Goal: Task Accomplishment & Management: Manage account settings

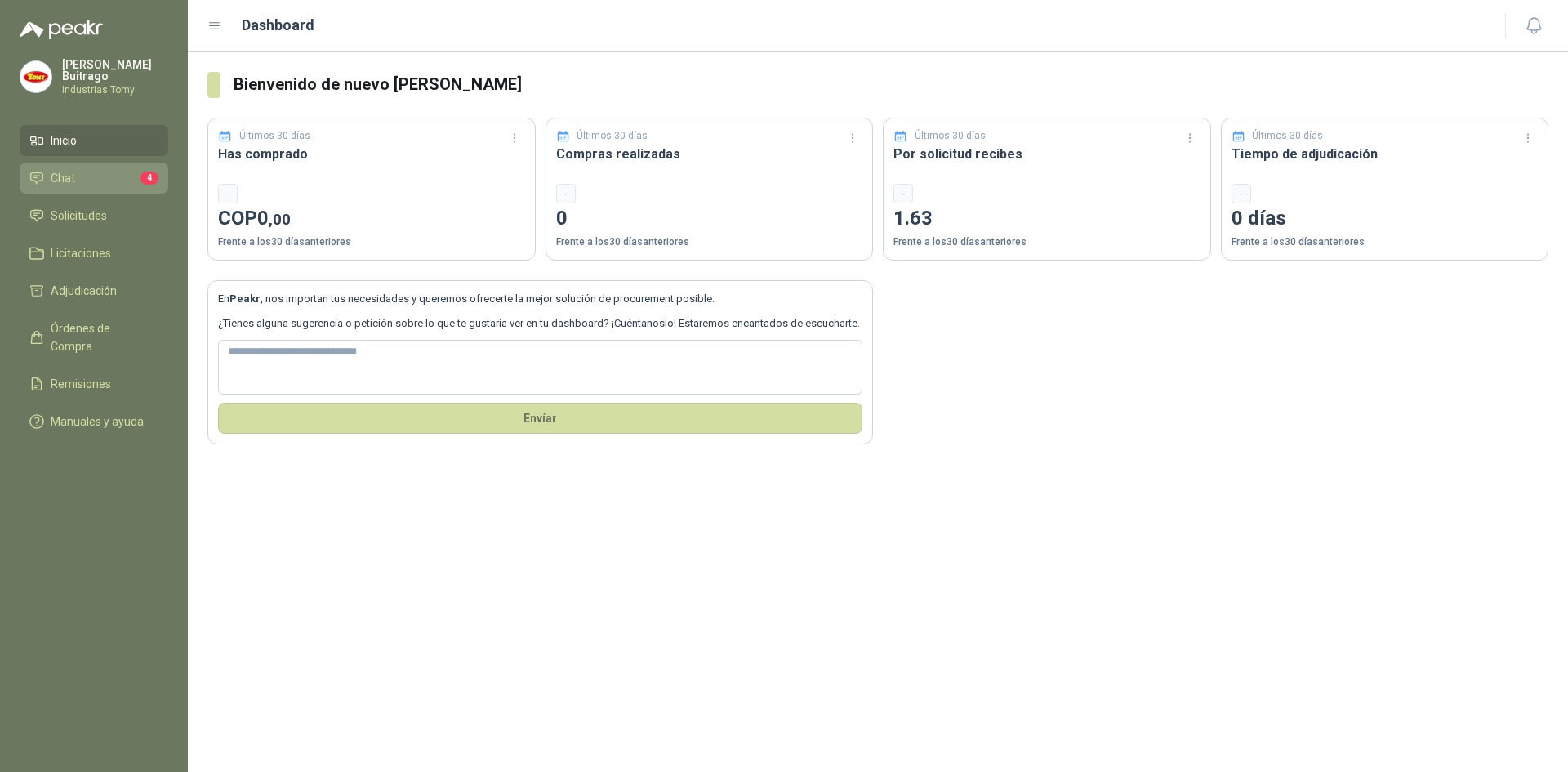
click at [75, 178] on li "Chat 4" at bounding box center [93, 178] width 129 height 18
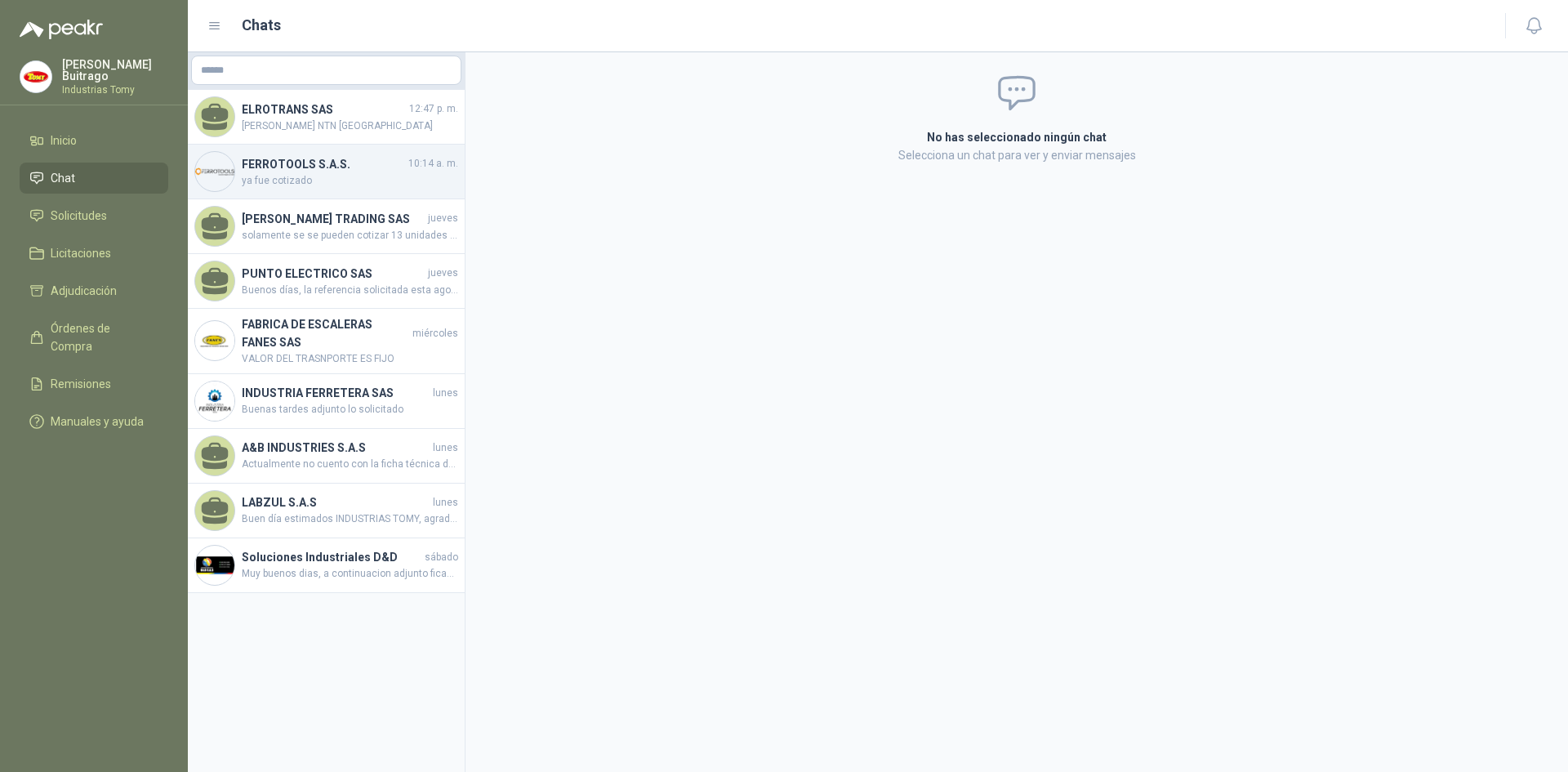
click at [374, 168] on h4 "FERROTOOLS S.A.S." at bounding box center [323, 164] width 164 height 18
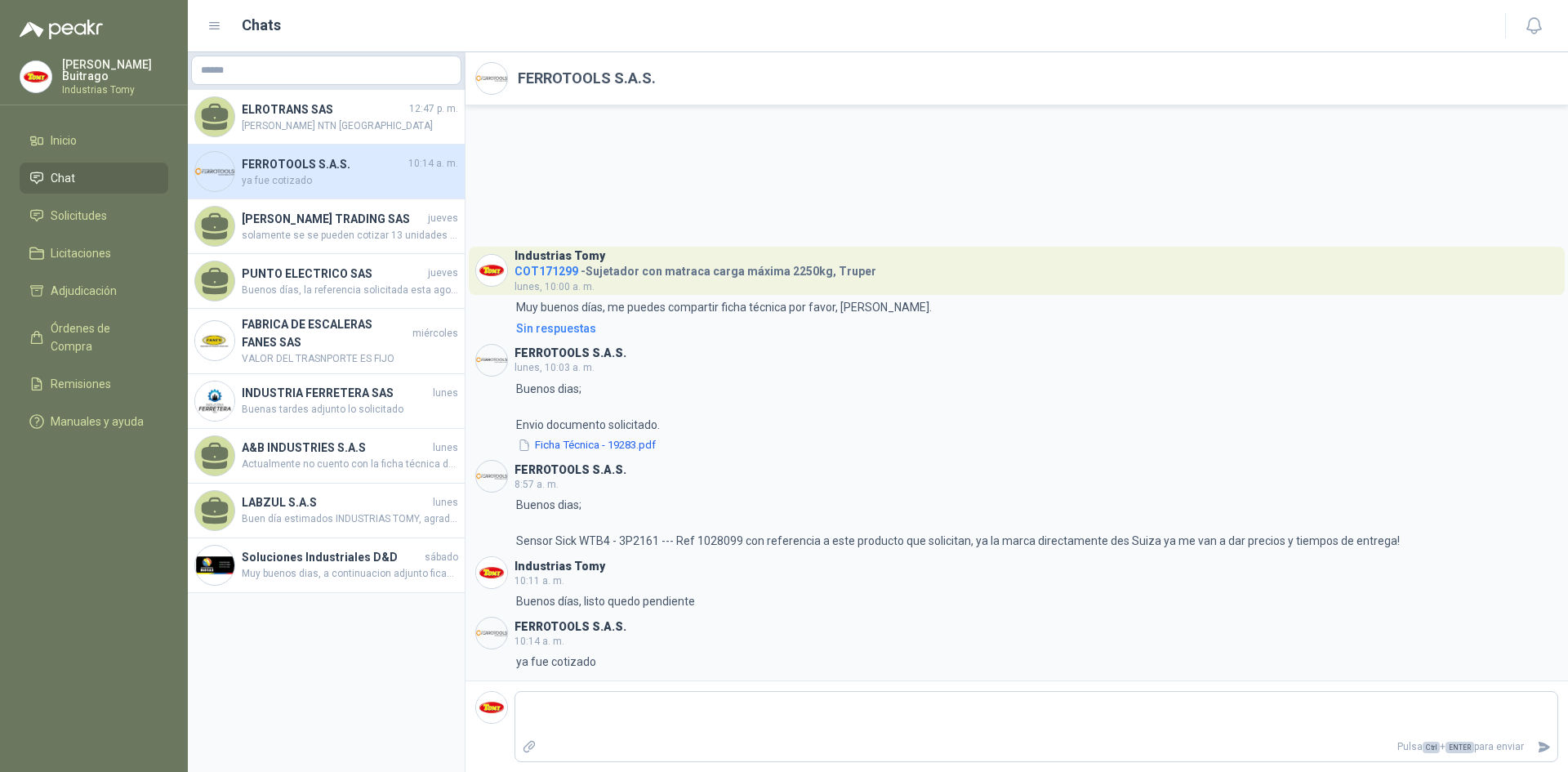
click at [551, 269] on span "COT171299" at bounding box center [546, 271] width 64 height 13
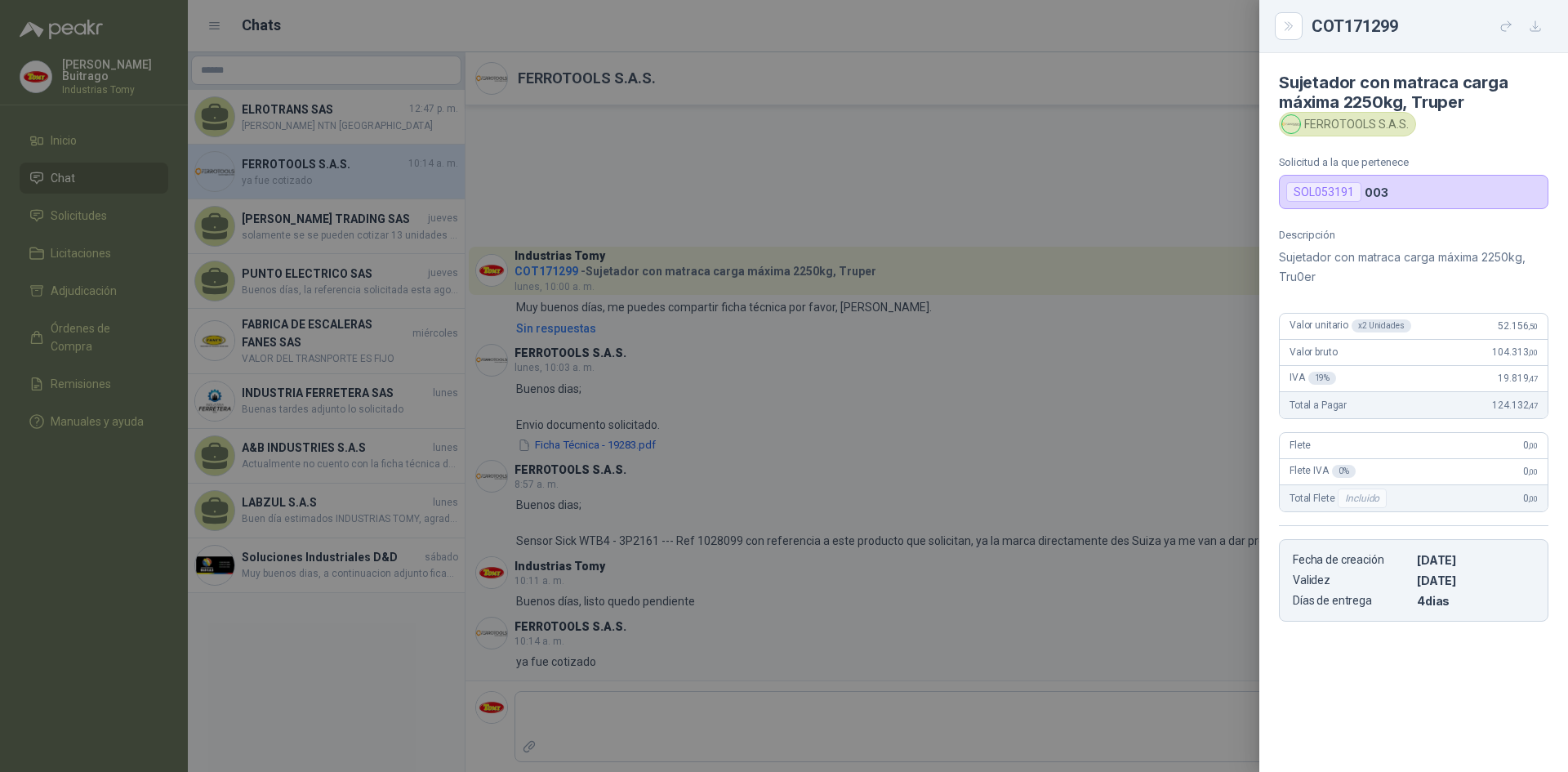
click at [779, 446] on div at bounding box center [784, 386] width 1568 height 772
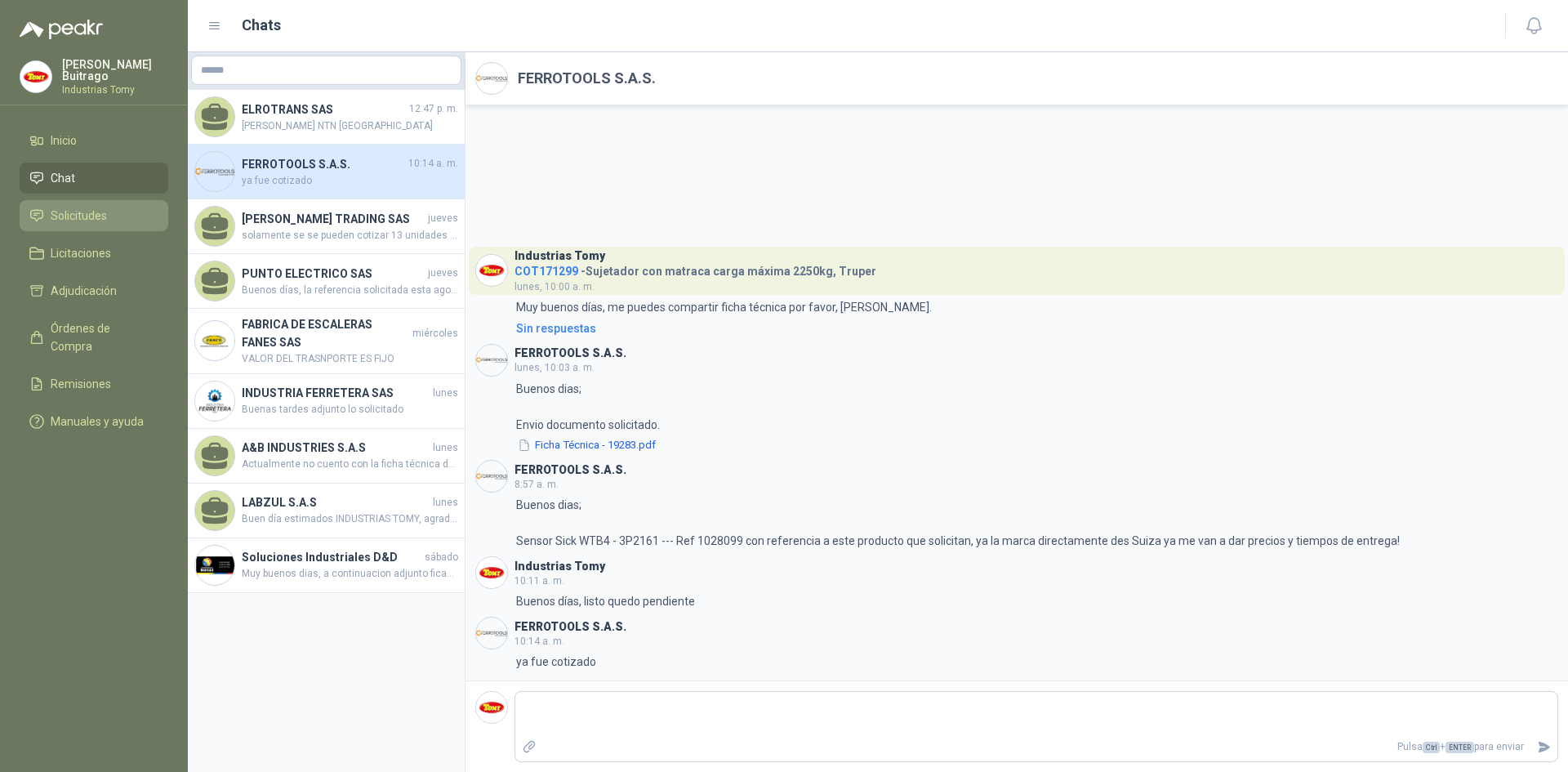
click at [77, 210] on span "Solicitudes" at bounding box center [79, 216] width 56 height 18
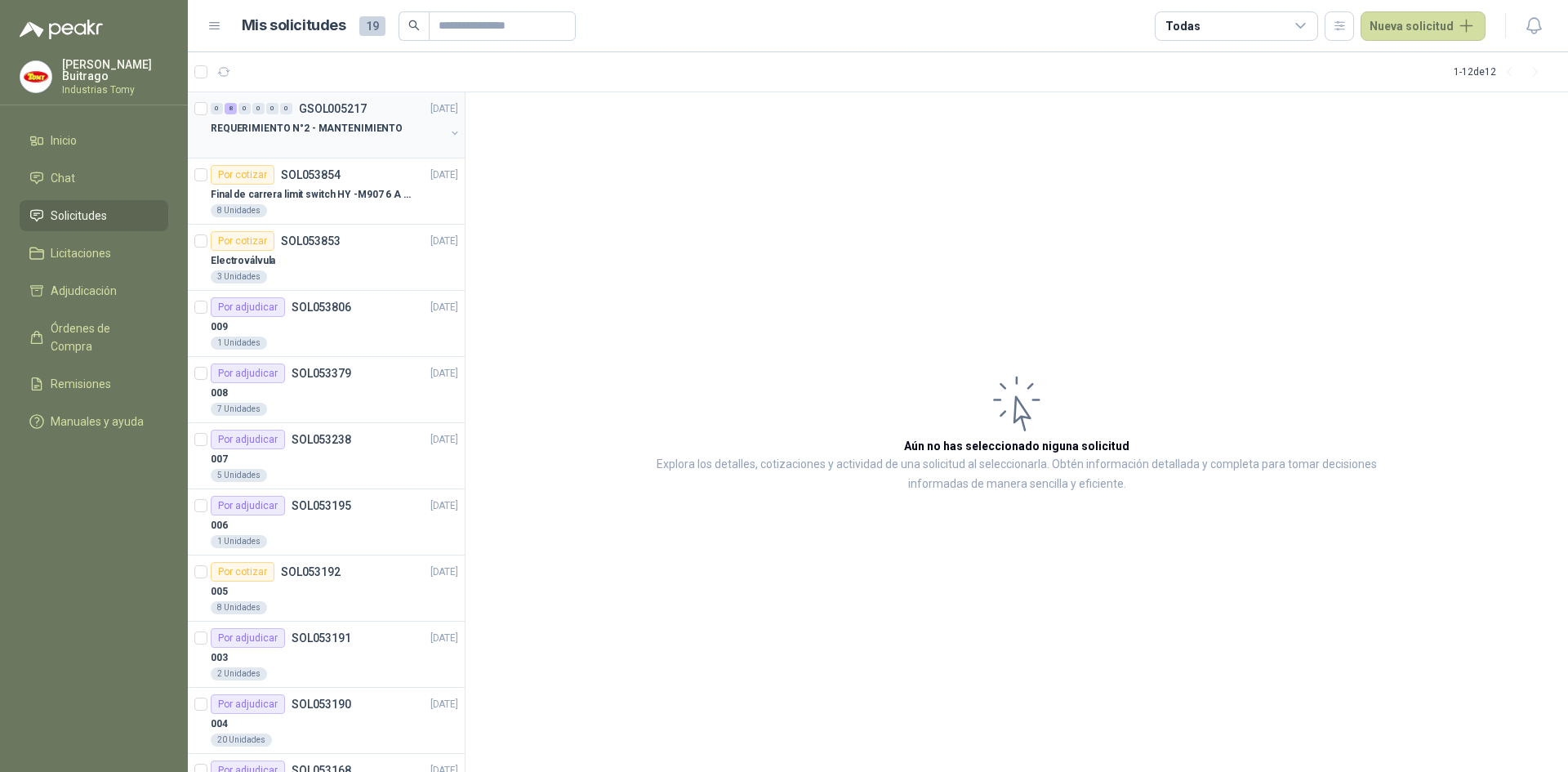
click at [425, 130] on div "REQUERIMIENTO N°2 - MANTENIMIENTO" at bounding box center [328, 129] width 234 height 20
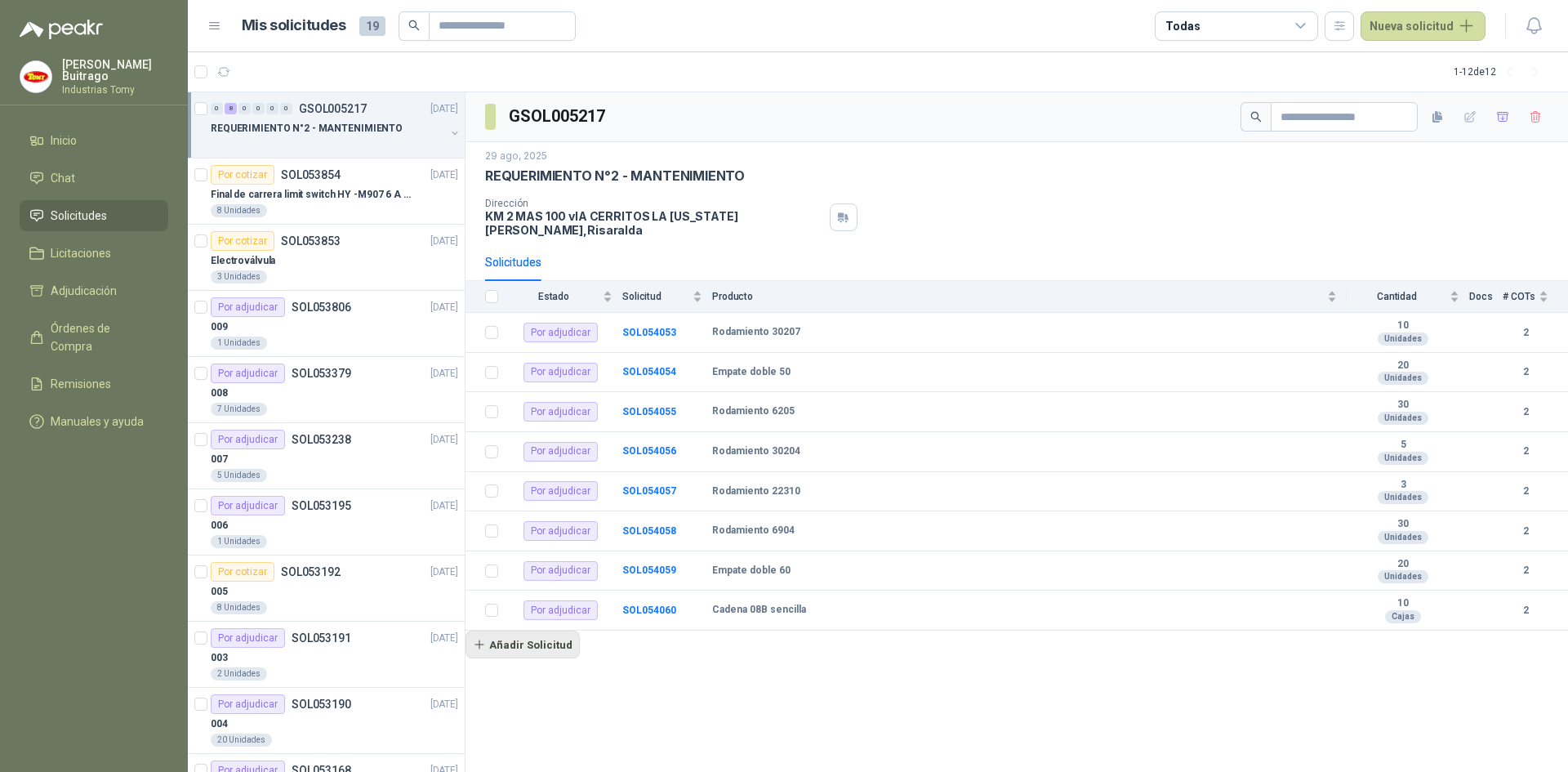
click at [533, 636] on button "Añadir Solicitud" at bounding box center [523, 644] width 115 height 27
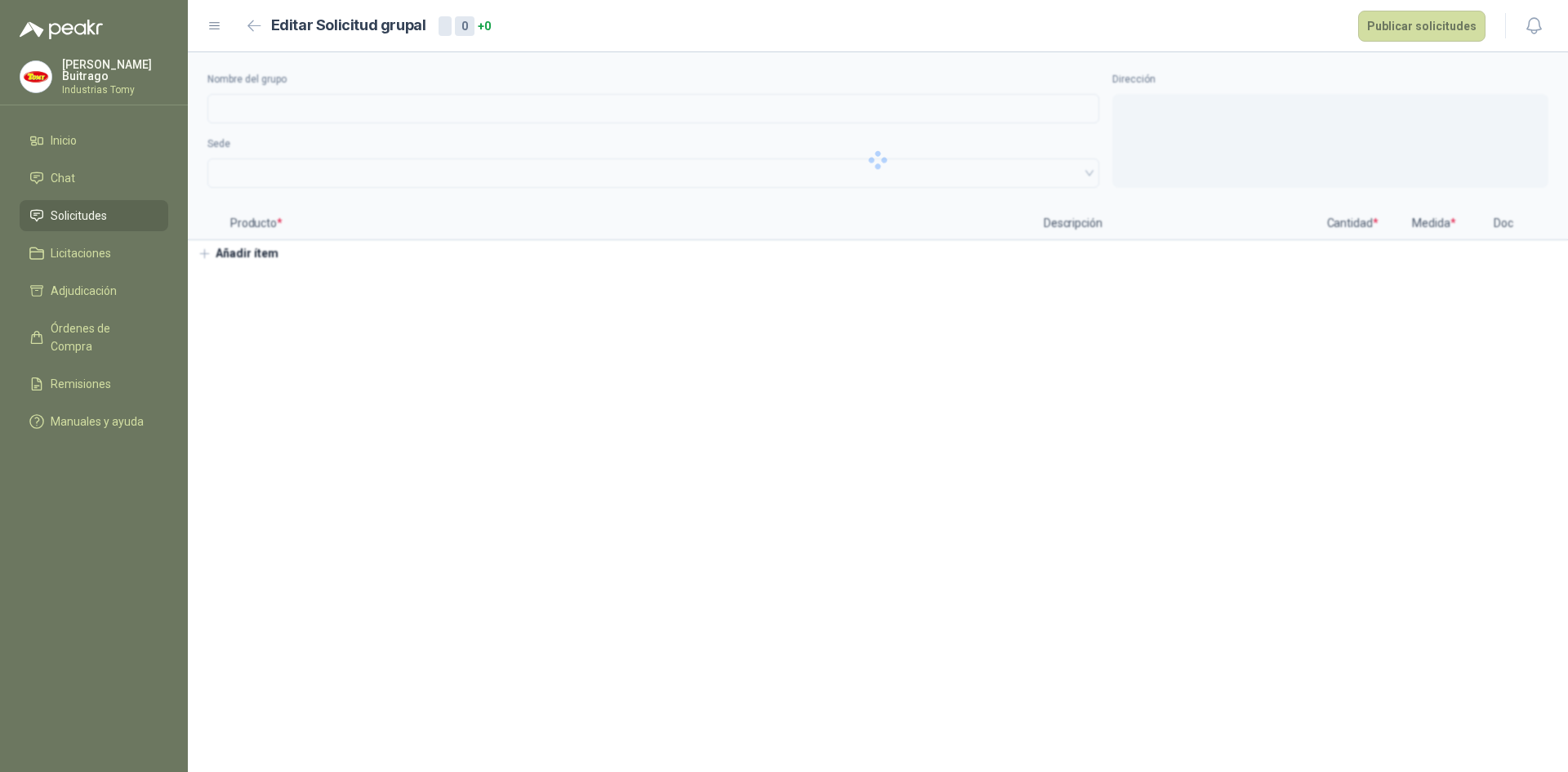
type input "**********"
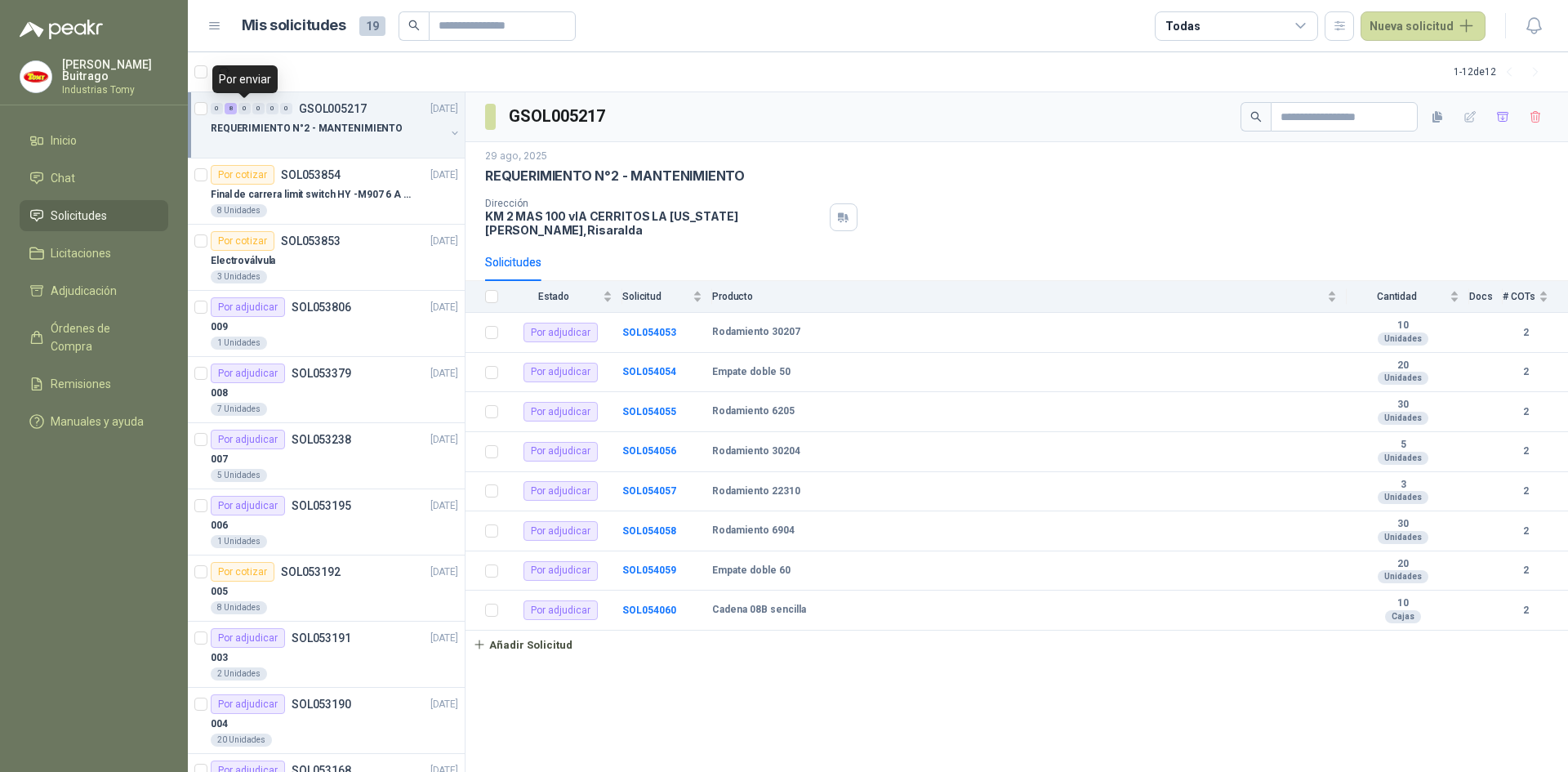
click at [247, 110] on div "0" at bounding box center [244, 109] width 12 height 12
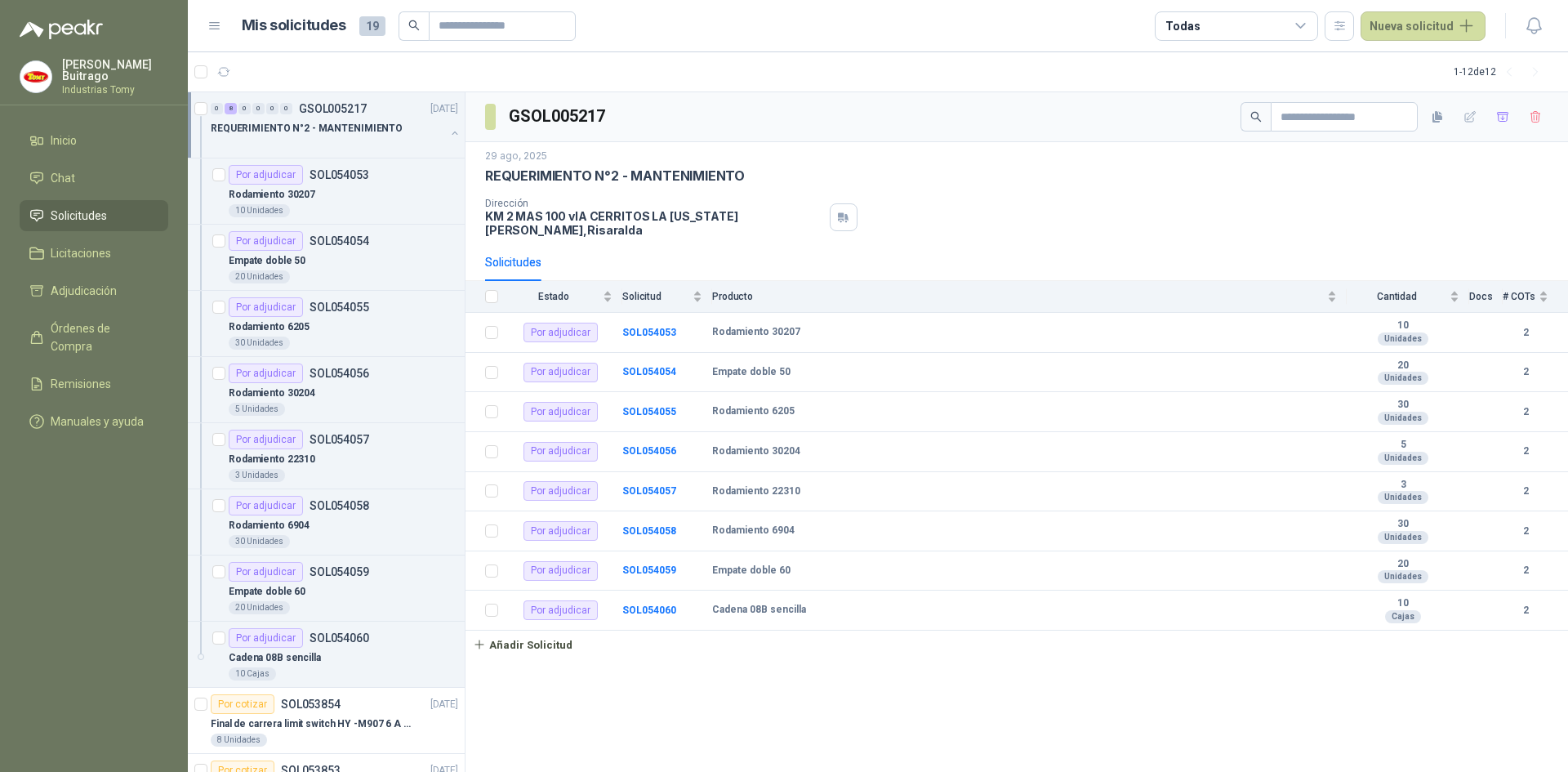
click at [96, 207] on span "Solicitudes" at bounding box center [79, 216] width 56 height 18
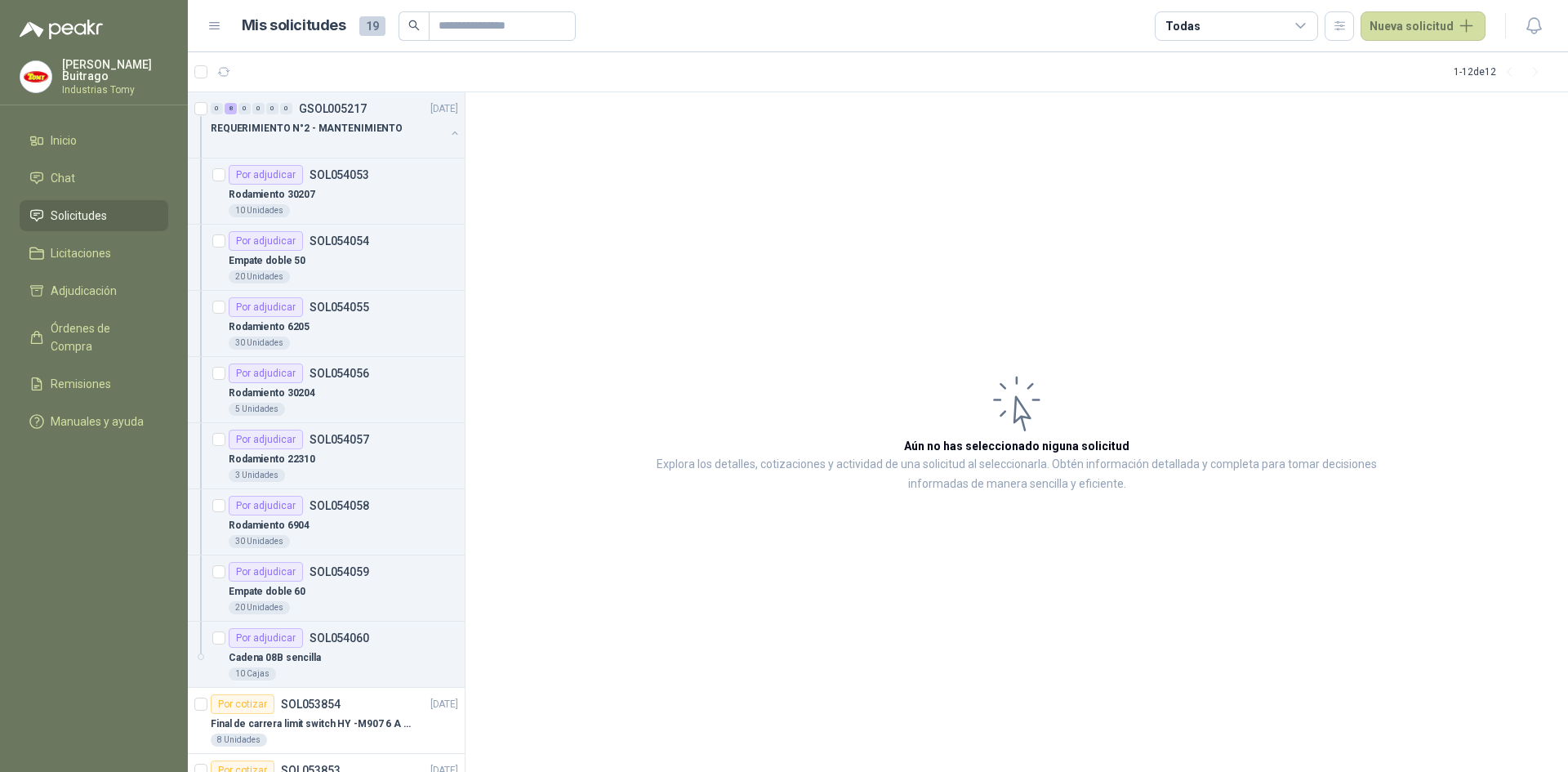
click at [85, 209] on span "Solicitudes" at bounding box center [79, 216] width 56 height 18
click at [66, 171] on span "Chat" at bounding box center [63, 178] width 25 height 18
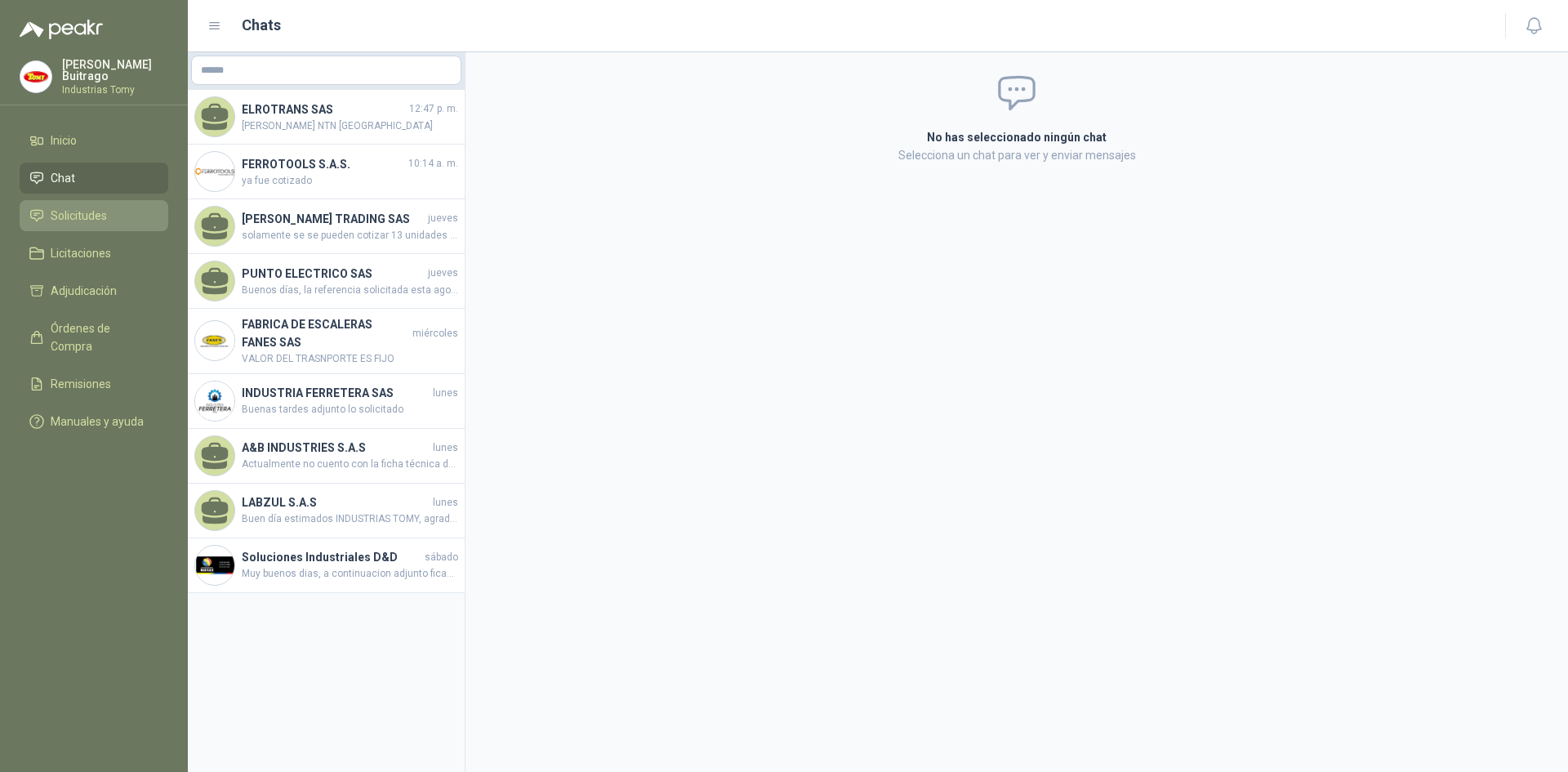
click at [72, 213] on span "Solicitudes" at bounding box center [79, 216] width 56 height 18
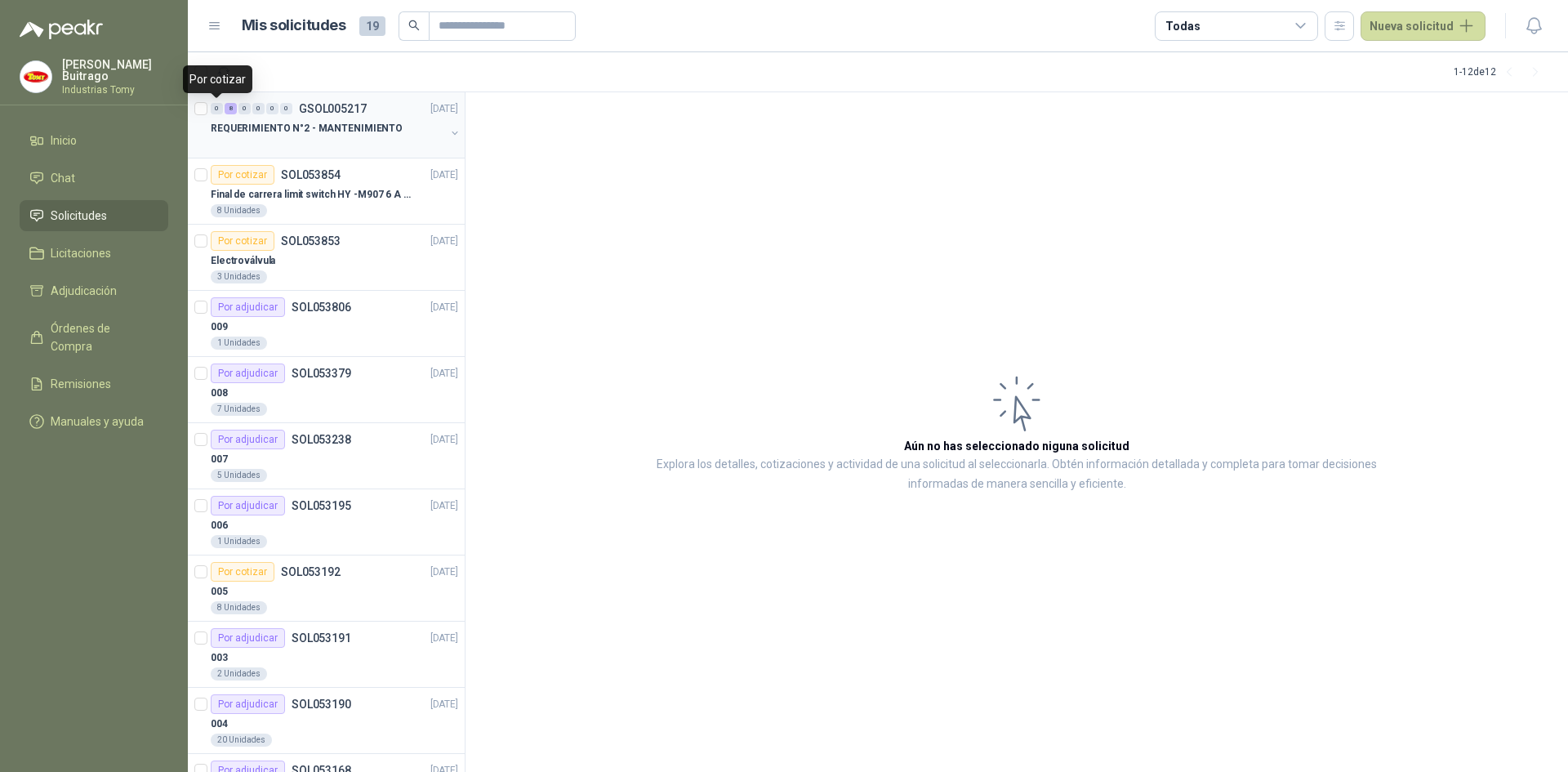
click at [217, 110] on div "0" at bounding box center [217, 109] width 12 height 12
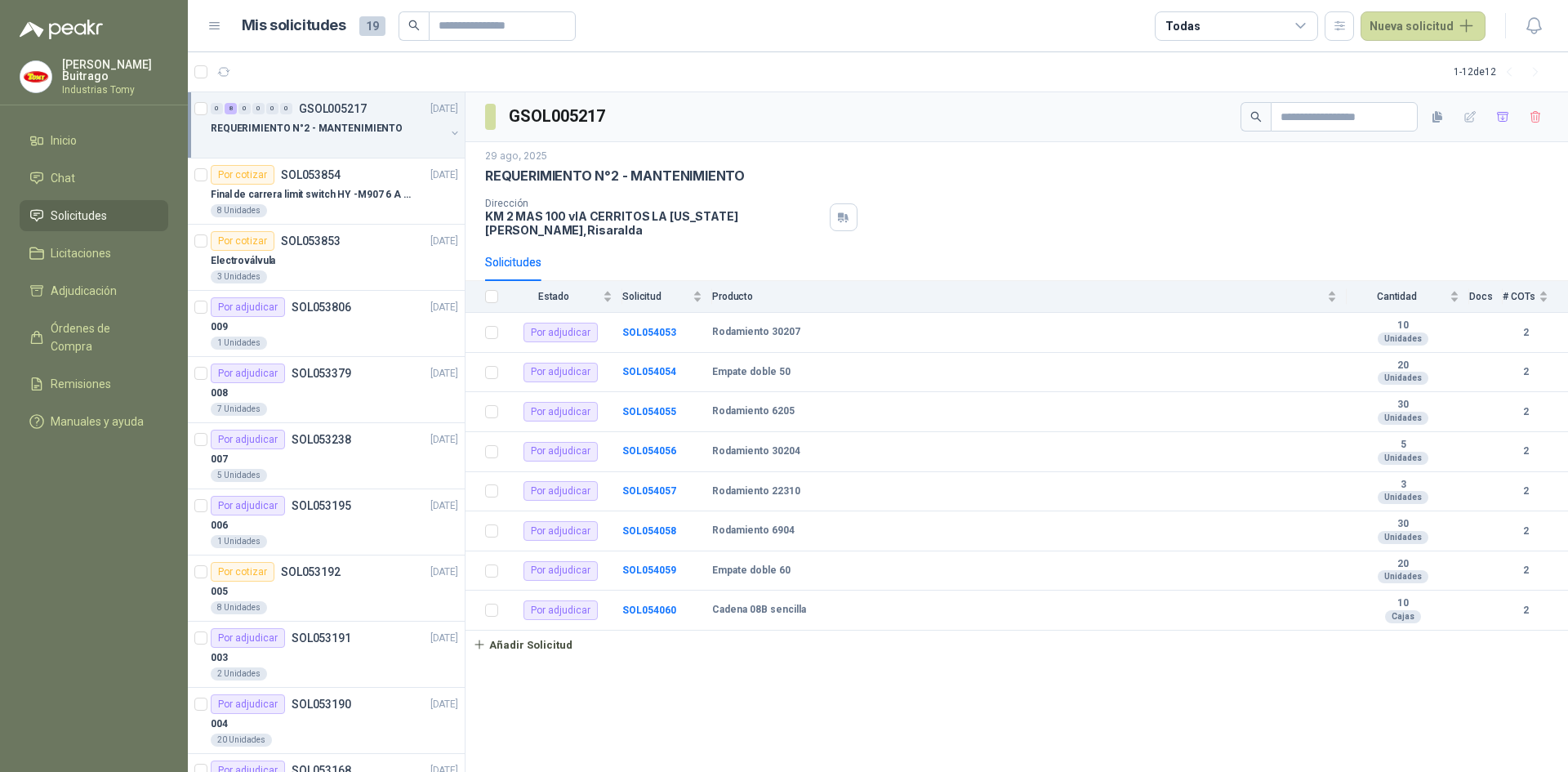
click at [448, 133] on button "button" at bounding box center [455, 134] width 13 height 13
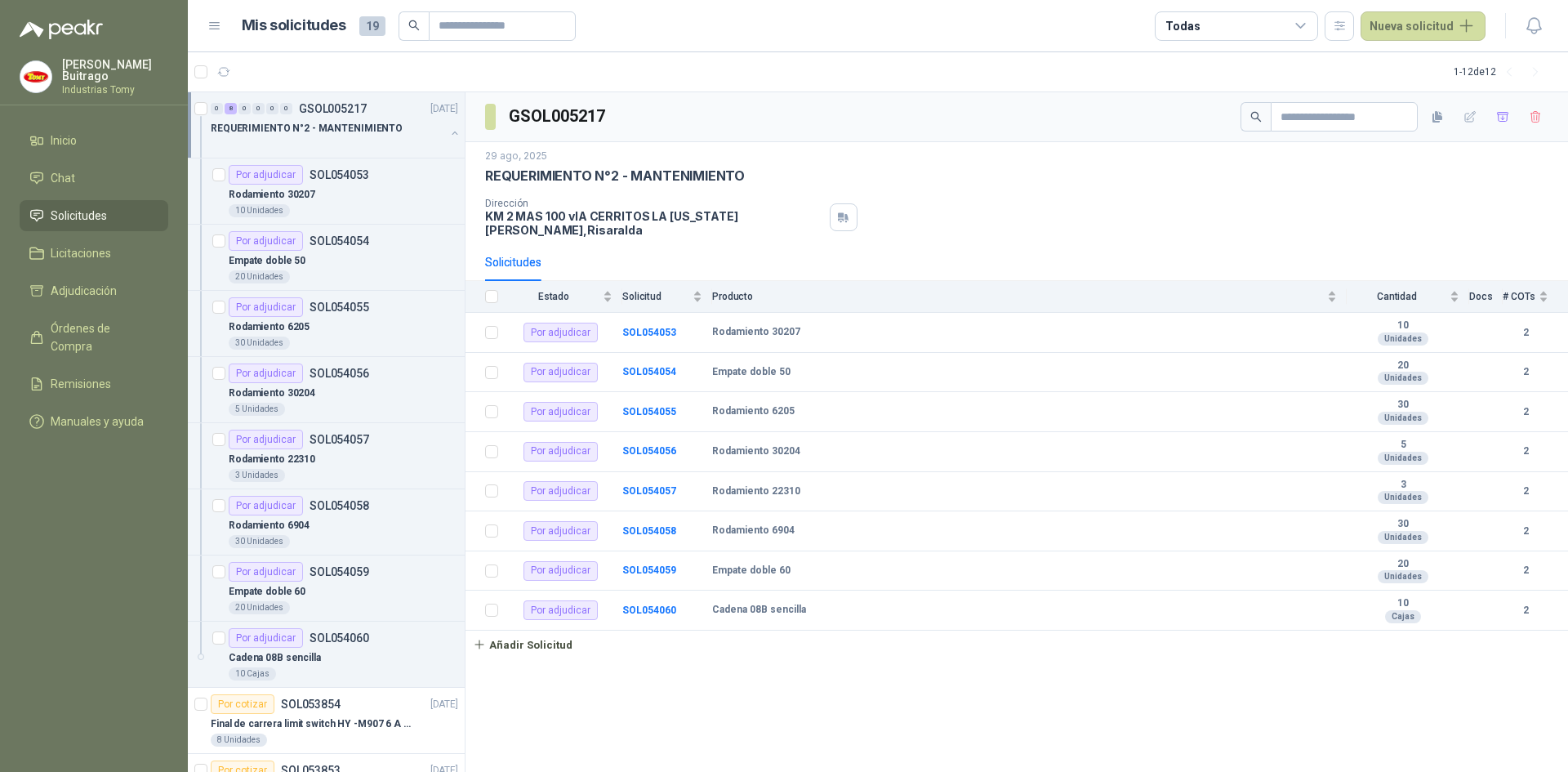
click at [448, 134] on button "button" at bounding box center [455, 134] width 13 height 13
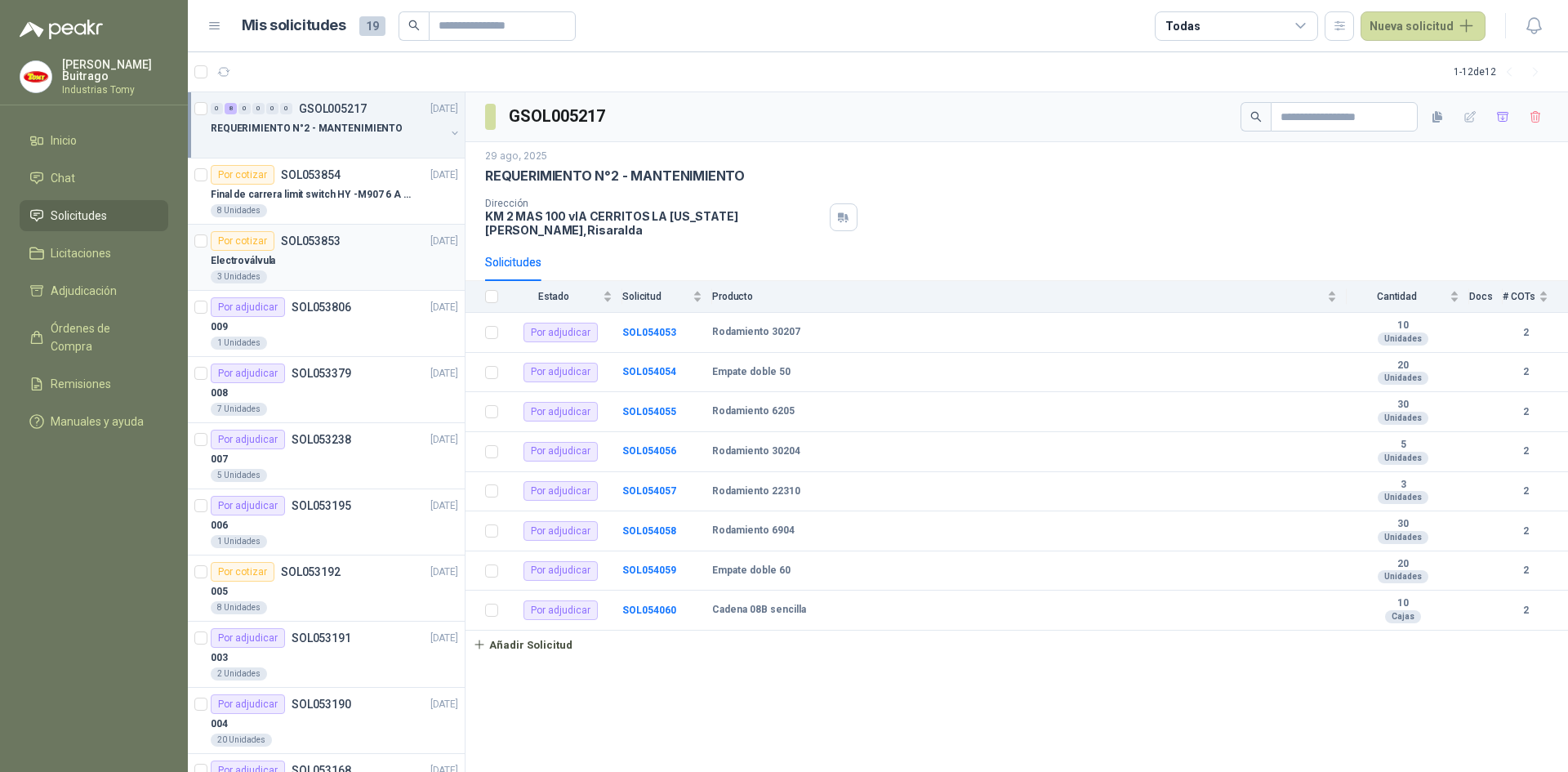
click at [310, 266] on div "Electroválvula" at bounding box center [335, 261] width 247 height 20
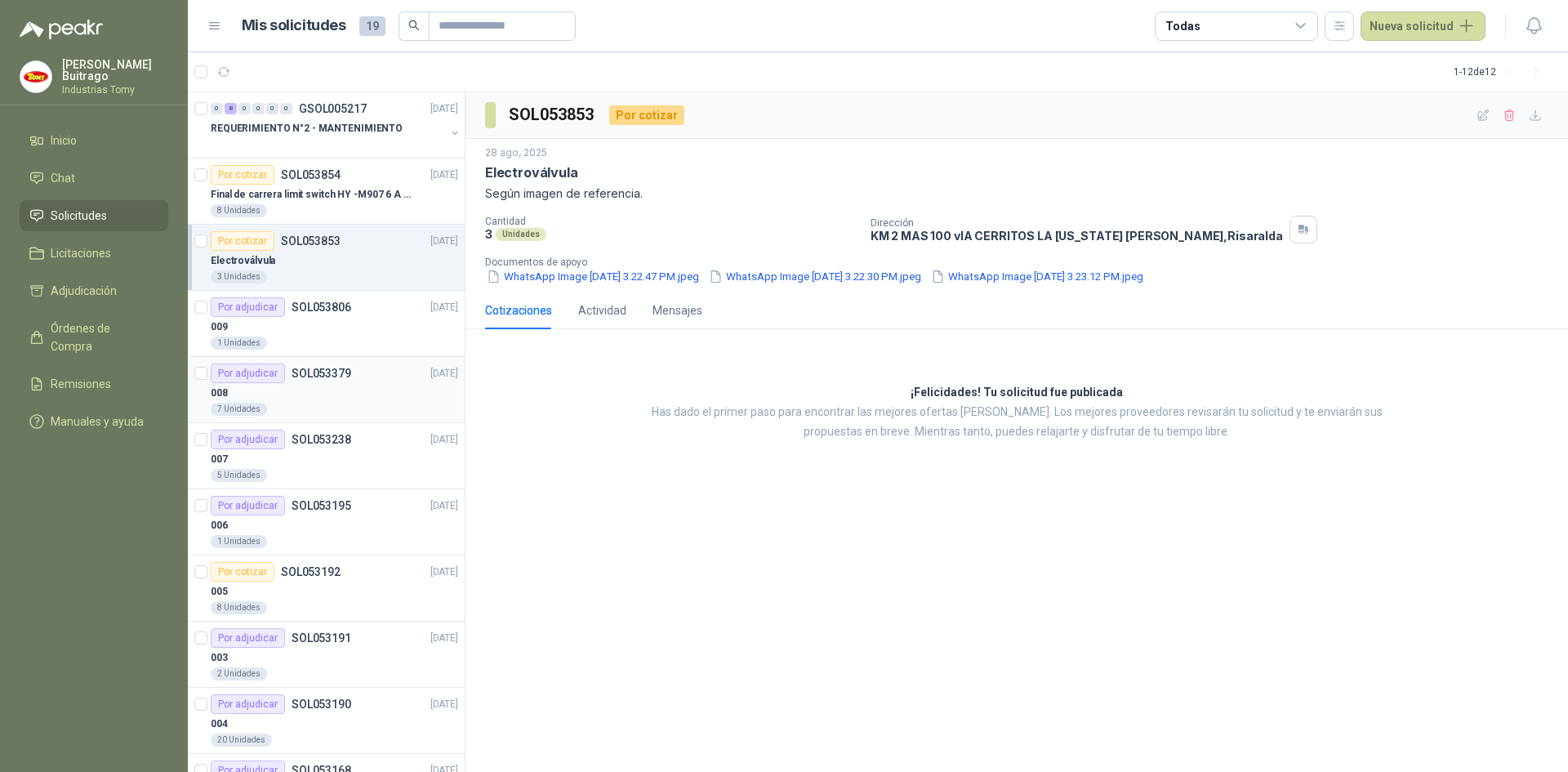
click at [350, 403] on div "7 Unidades" at bounding box center [335, 409] width 247 height 13
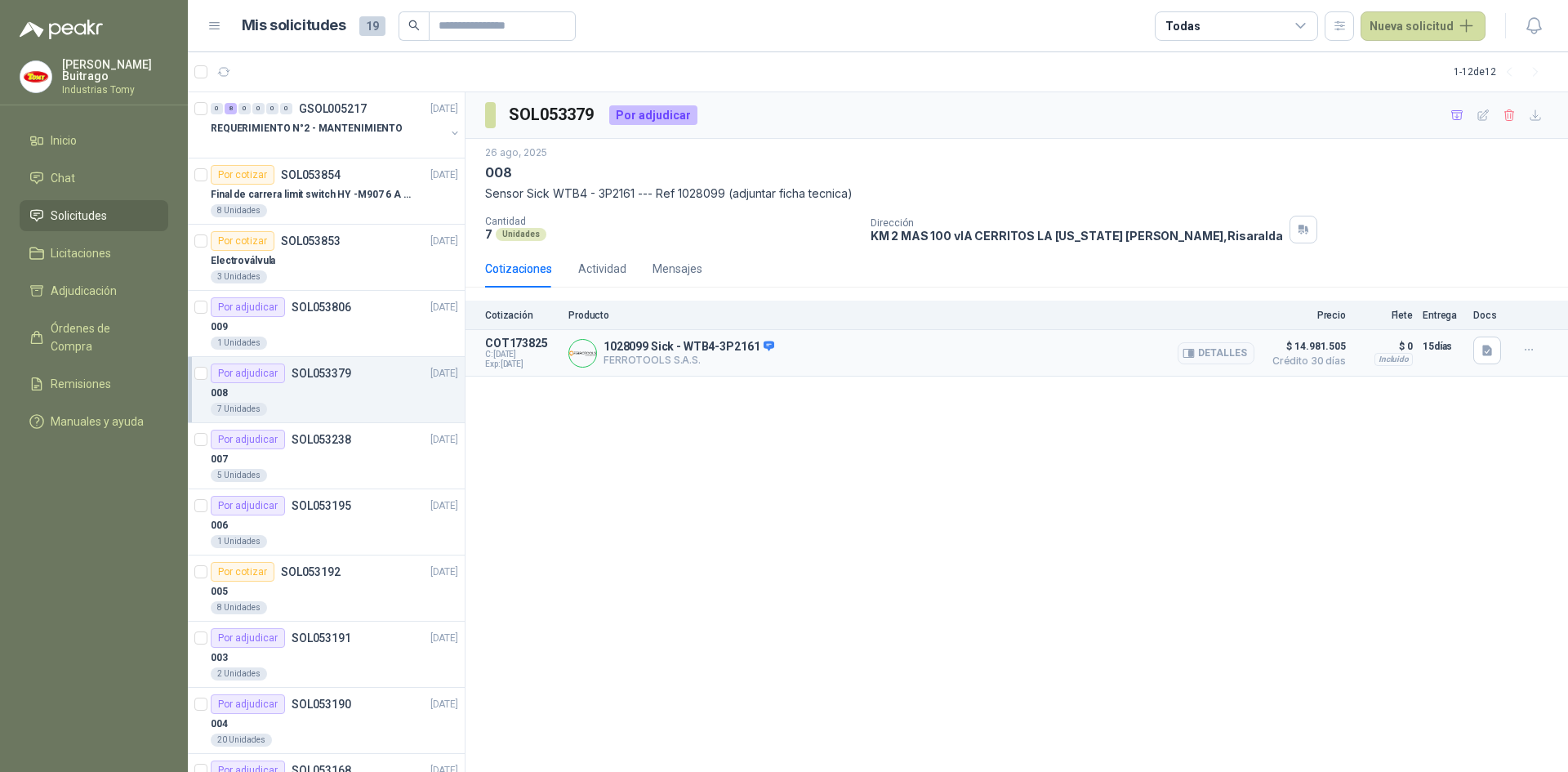
click at [1023, 355] on div "1028099 Sick - WTB4-3P2161 FERROTOOLS S.A.S. [GEOGRAPHIC_DATA]" at bounding box center [911, 352] width 686 height 32
click at [1229, 349] on button "Detalles" at bounding box center [1216, 353] width 76 height 22
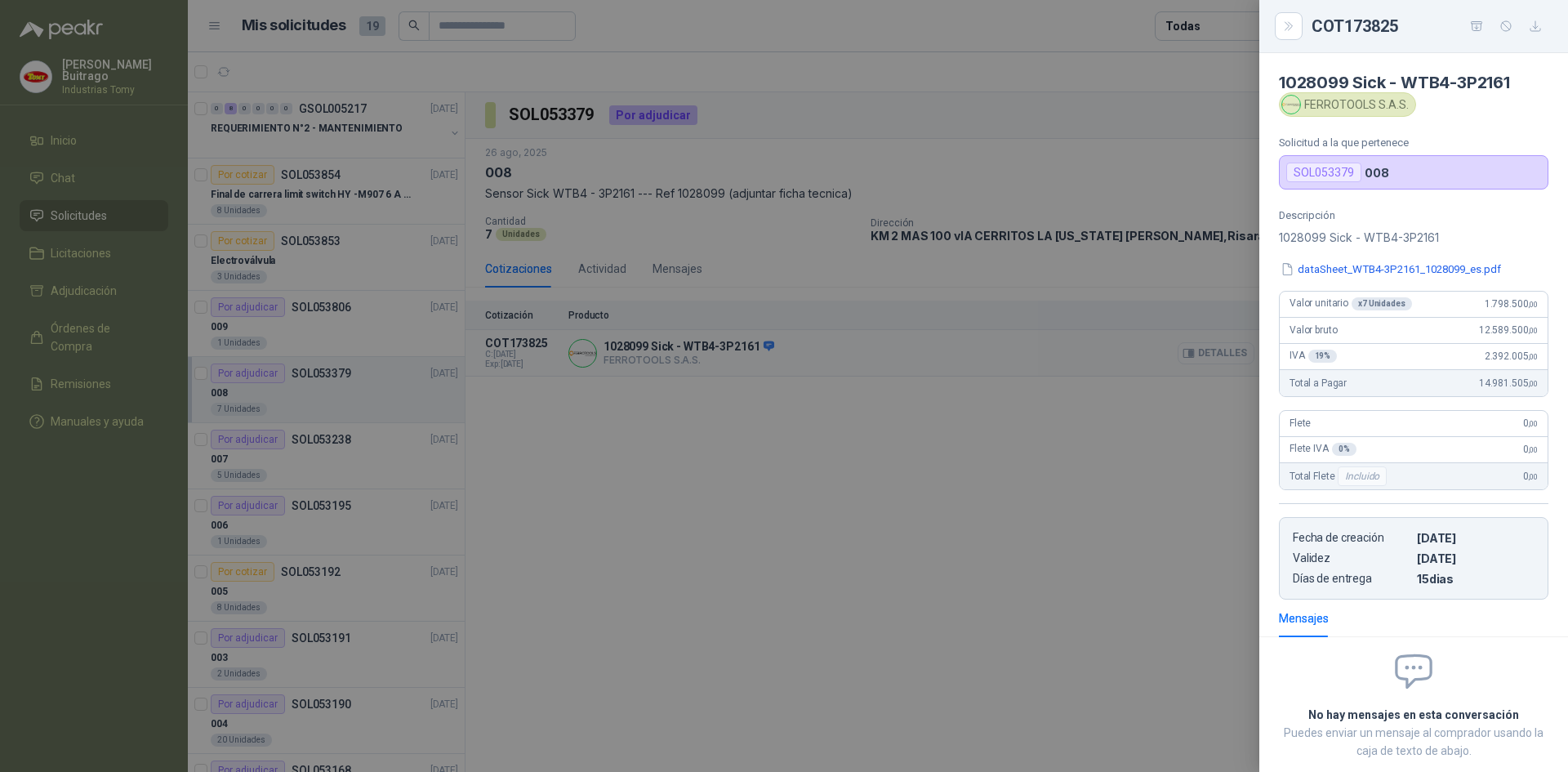
scroll to position [90, 0]
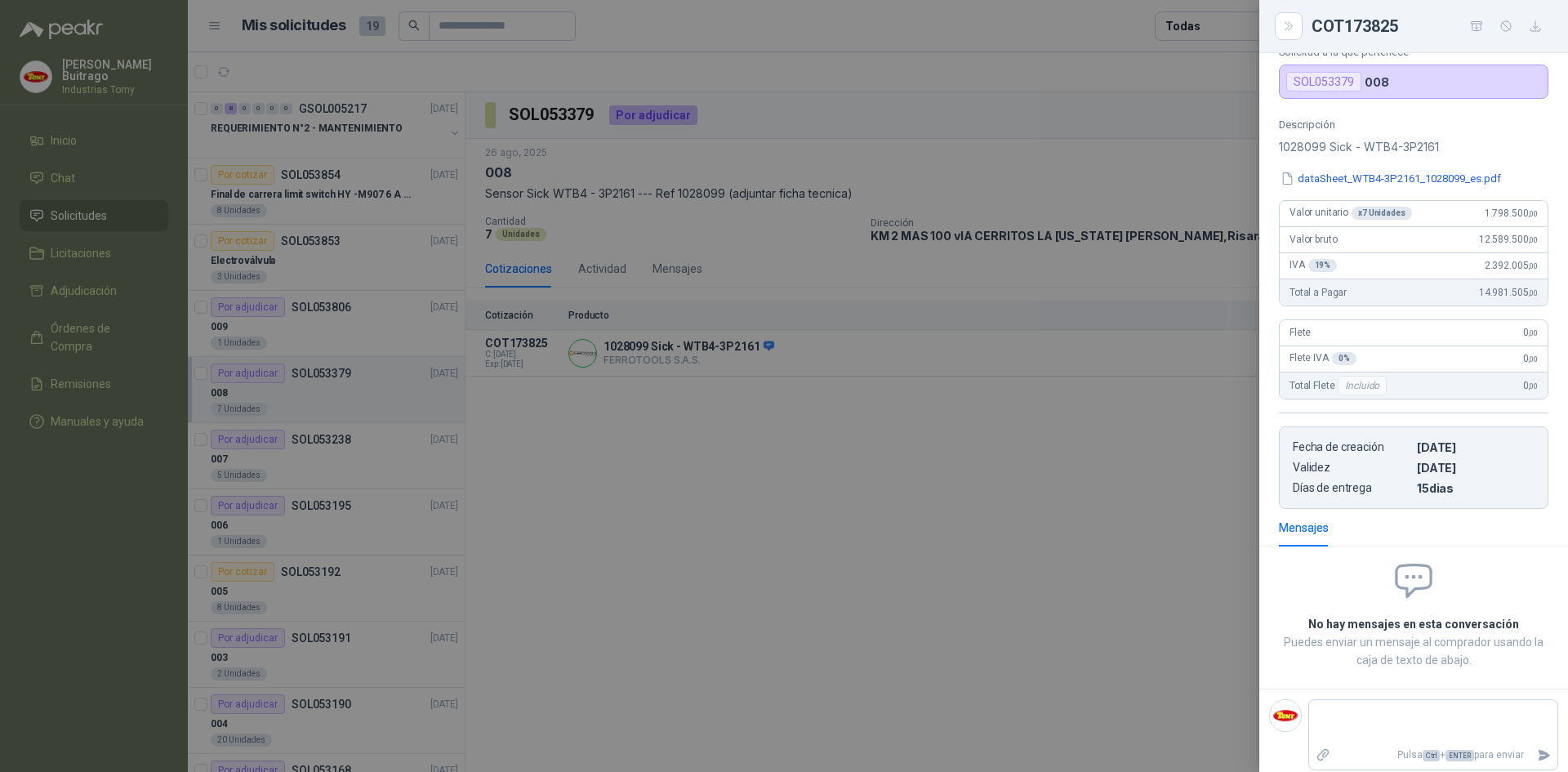
click at [786, 680] on div at bounding box center [784, 386] width 1568 height 772
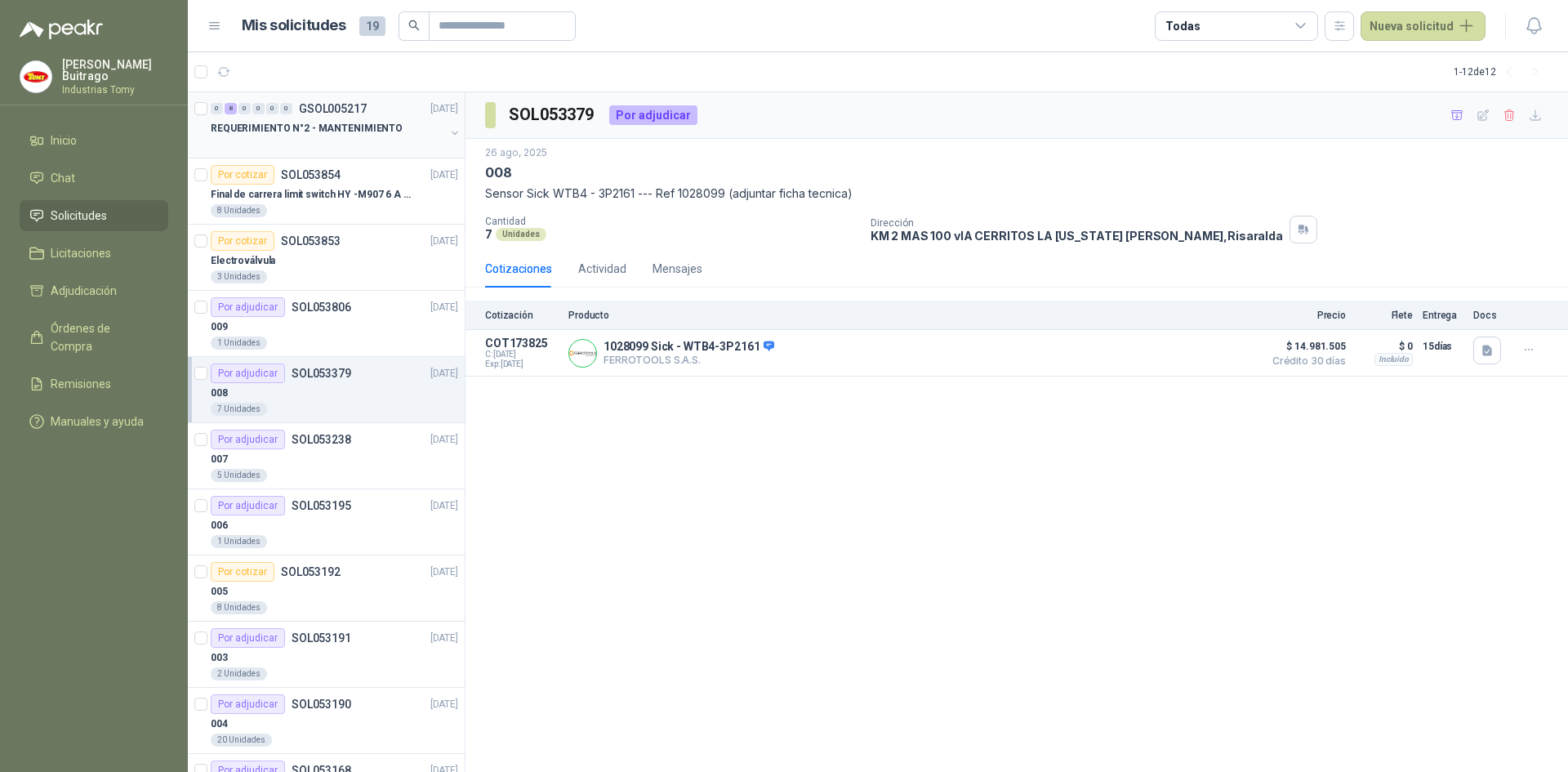
click at [417, 129] on div "REQUERIMIENTO N°2 - MANTENIMIENTO" at bounding box center [328, 129] width 234 height 20
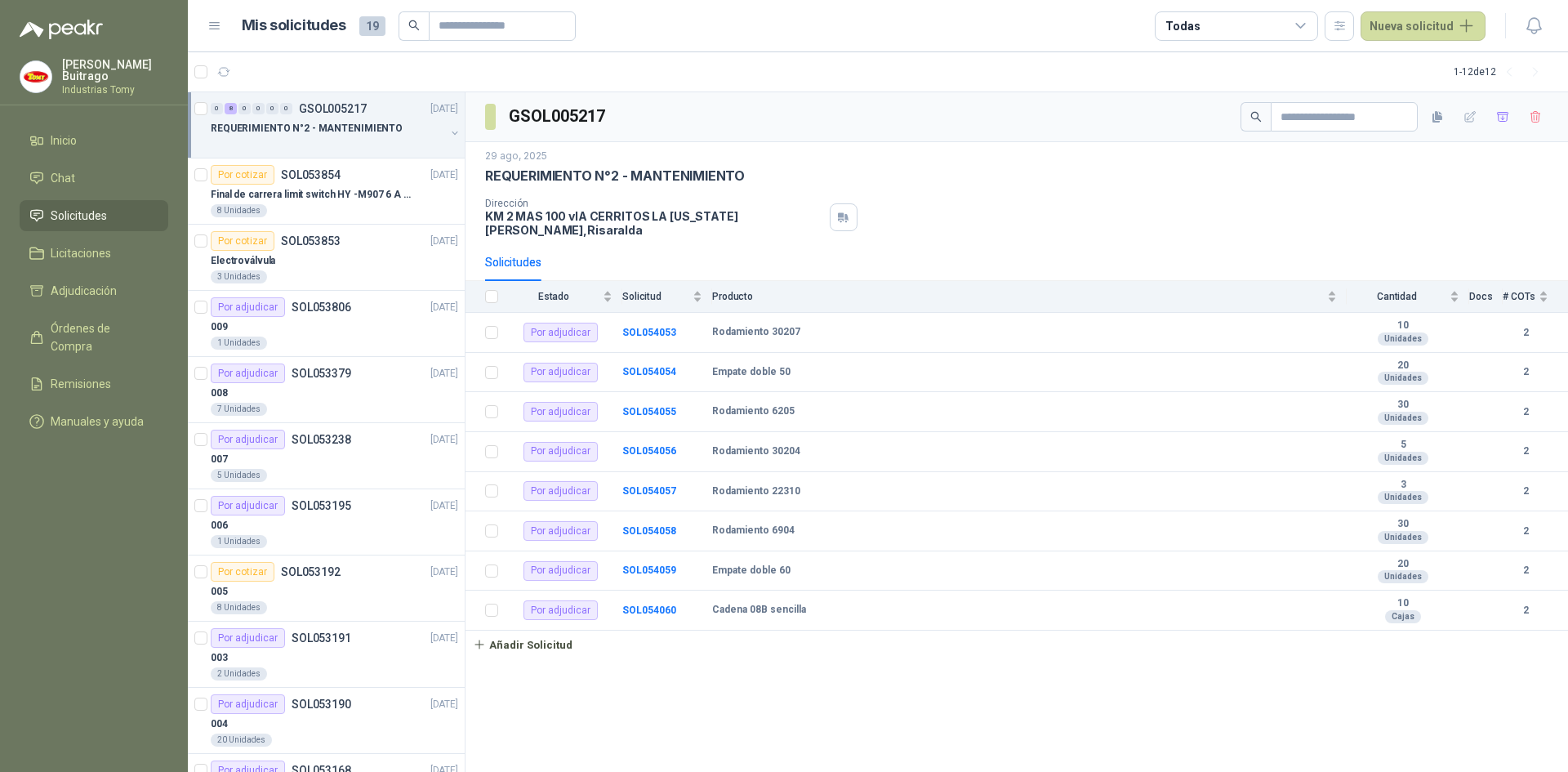
click at [971, 220] on div "Dirección KM 2 MAS 100 vIA CERRITOS LA [US_STATE][PERSON_NAME] , [GEOGRAPHIC_DA…" at bounding box center [1016, 217] width 1063 height 39
click at [1545, 291] on div "# COTs" at bounding box center [1525, 296] width 46 height 17
click at [897, 770] on div "GSOL005217 [DATE] REQUERIMIENTO N°2 - MANTENIMIENTO Dirección KM 2 MAS 100 vIA …" at bounding box center [1017, 432] width 1102 height 681
click at [335, 271] on div "3 Unidades" at bounding box center [335, 277] width 247 height 13
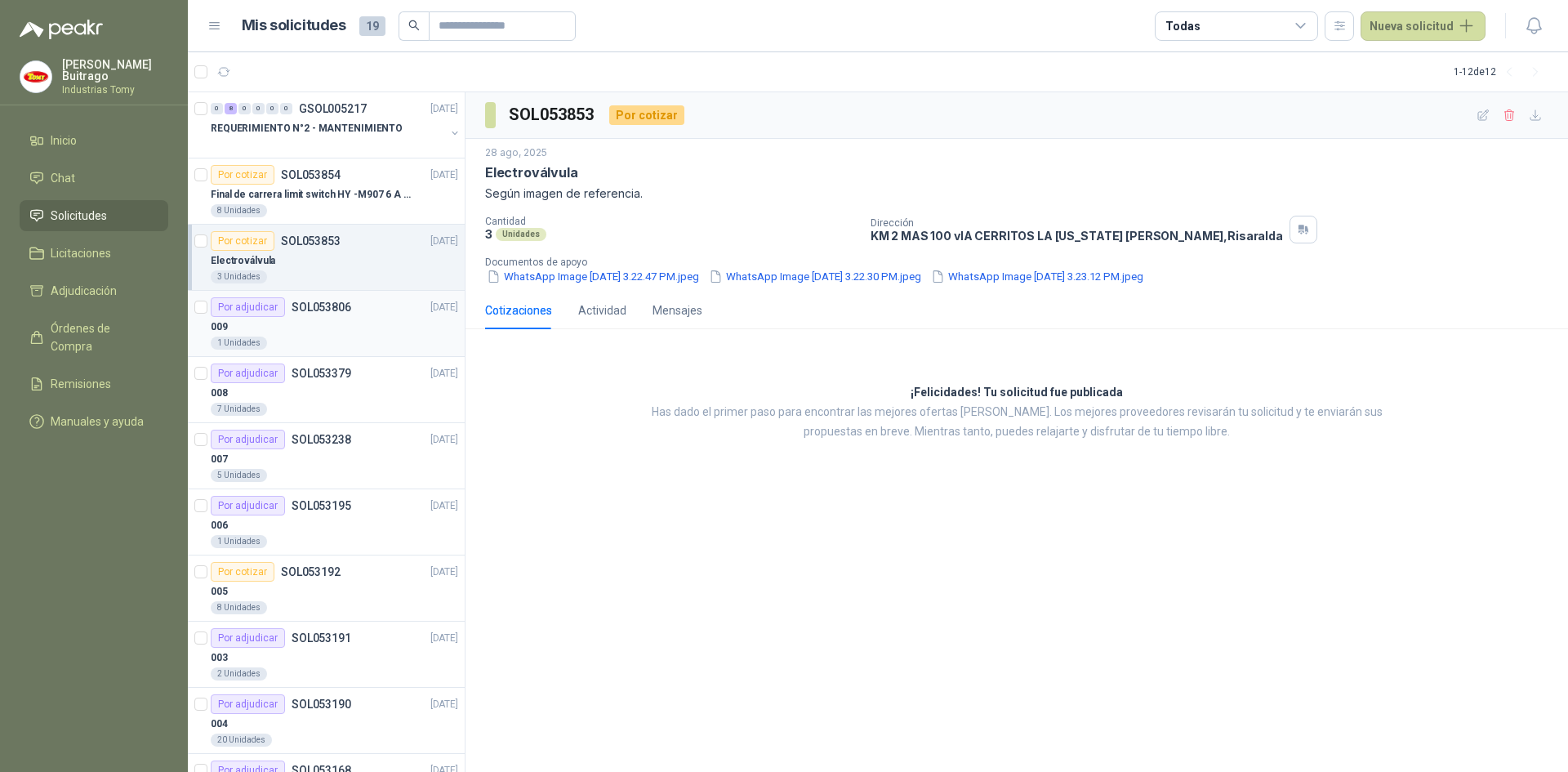
click at [331, 320] on div "009" at bounding box center [335, 327] width 247 height 20
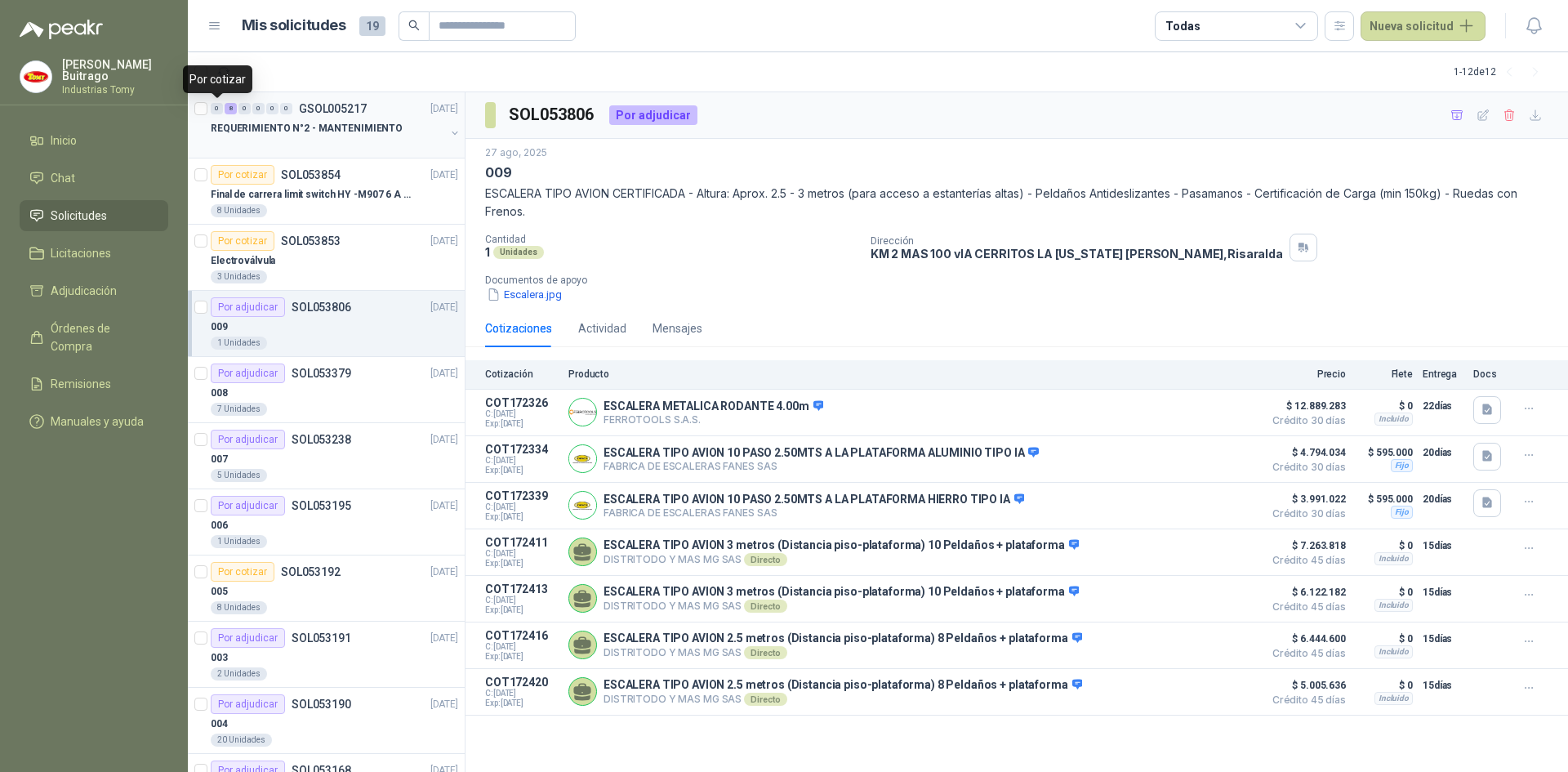
click at [214, 107] on div "0" at bounding box center [217, 109] width 12 height 12
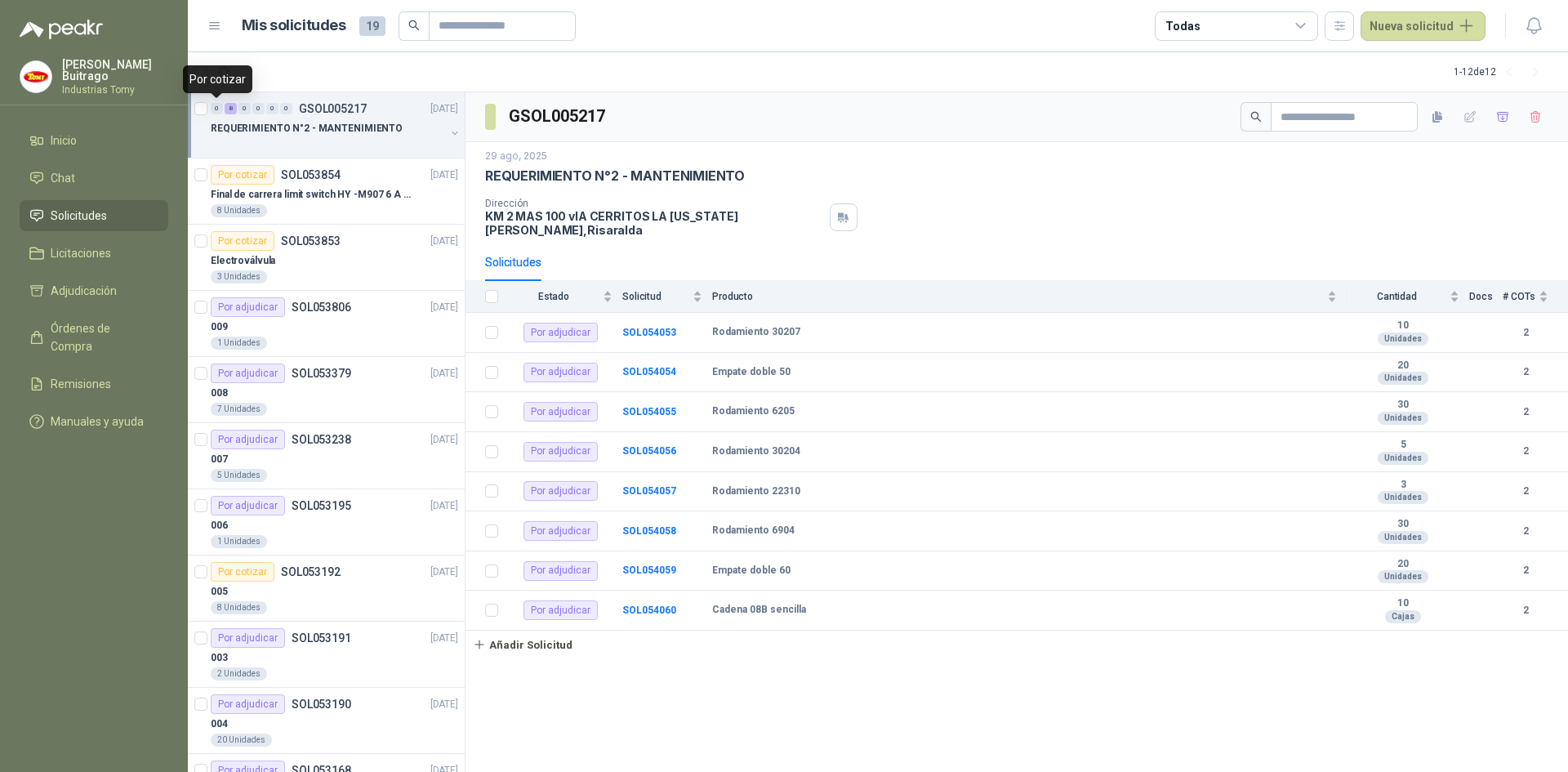
click at [215, 105] on div "0" at bounding box center [217, 109] width 12 height 12
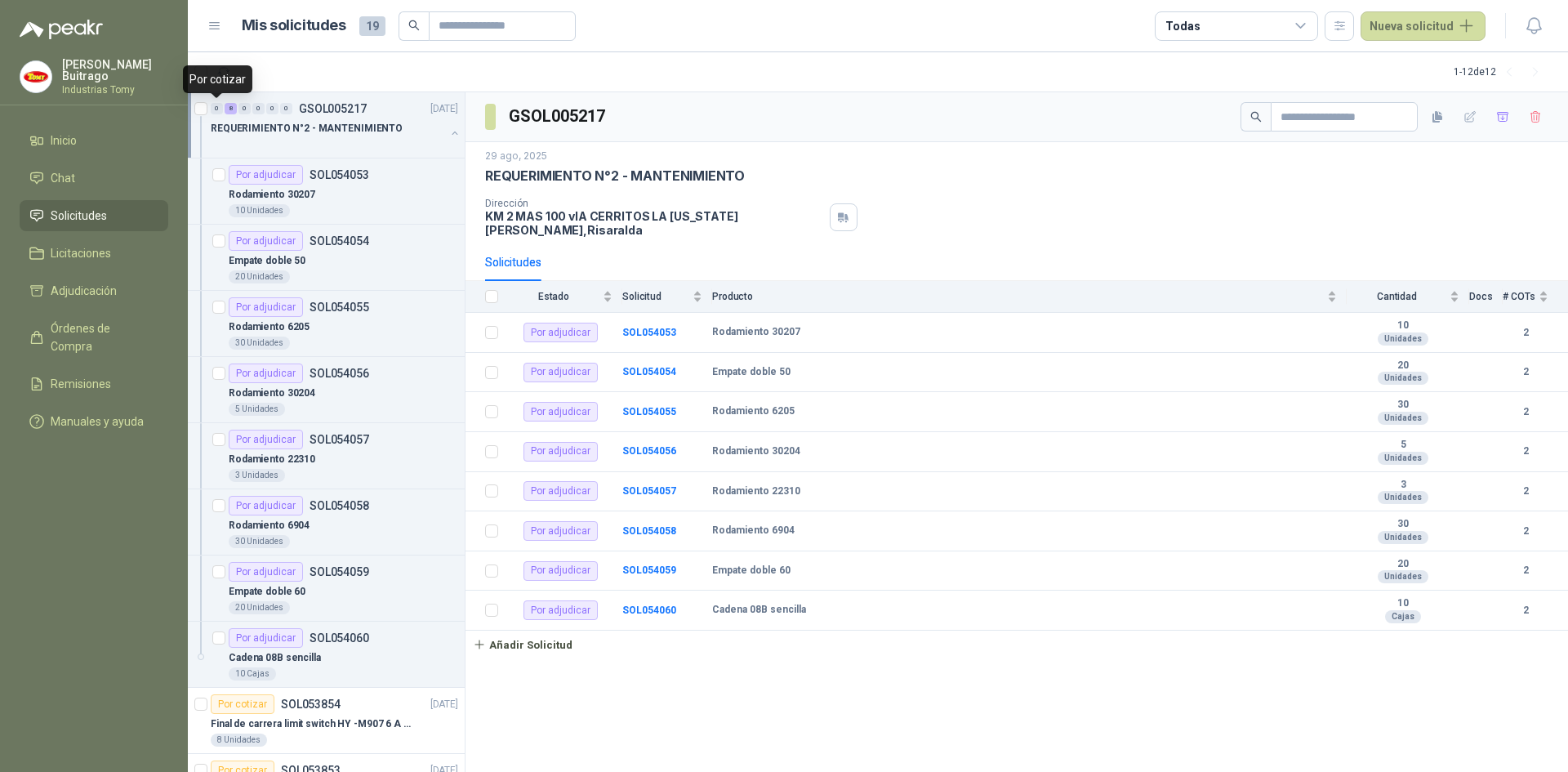
click at [215, 105] on div "0" at bounding box center [217, 109] width 12 height 12
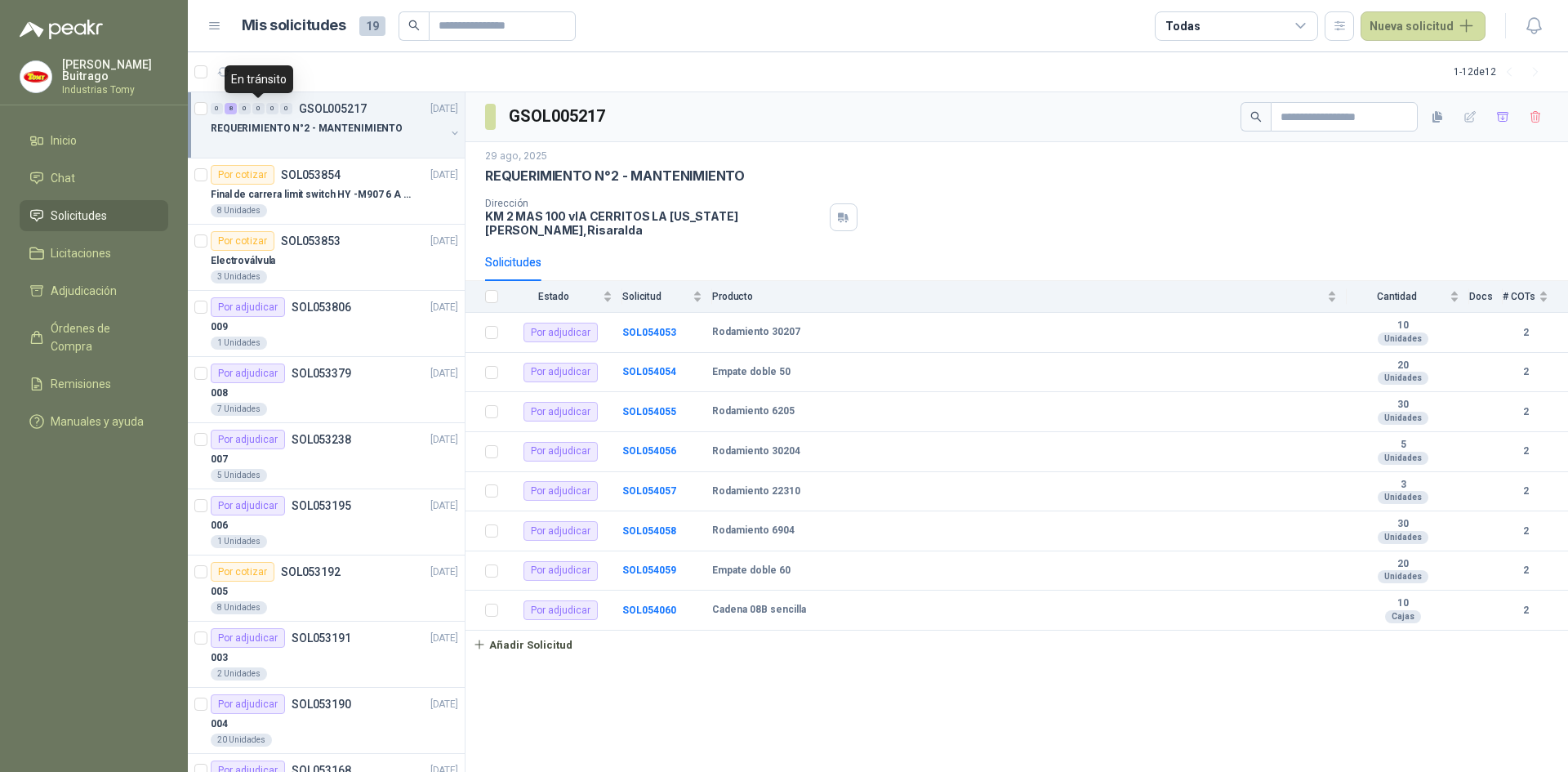
click at [256, 108] on div "0" at bounding box center [258, 109] width 12 height 12
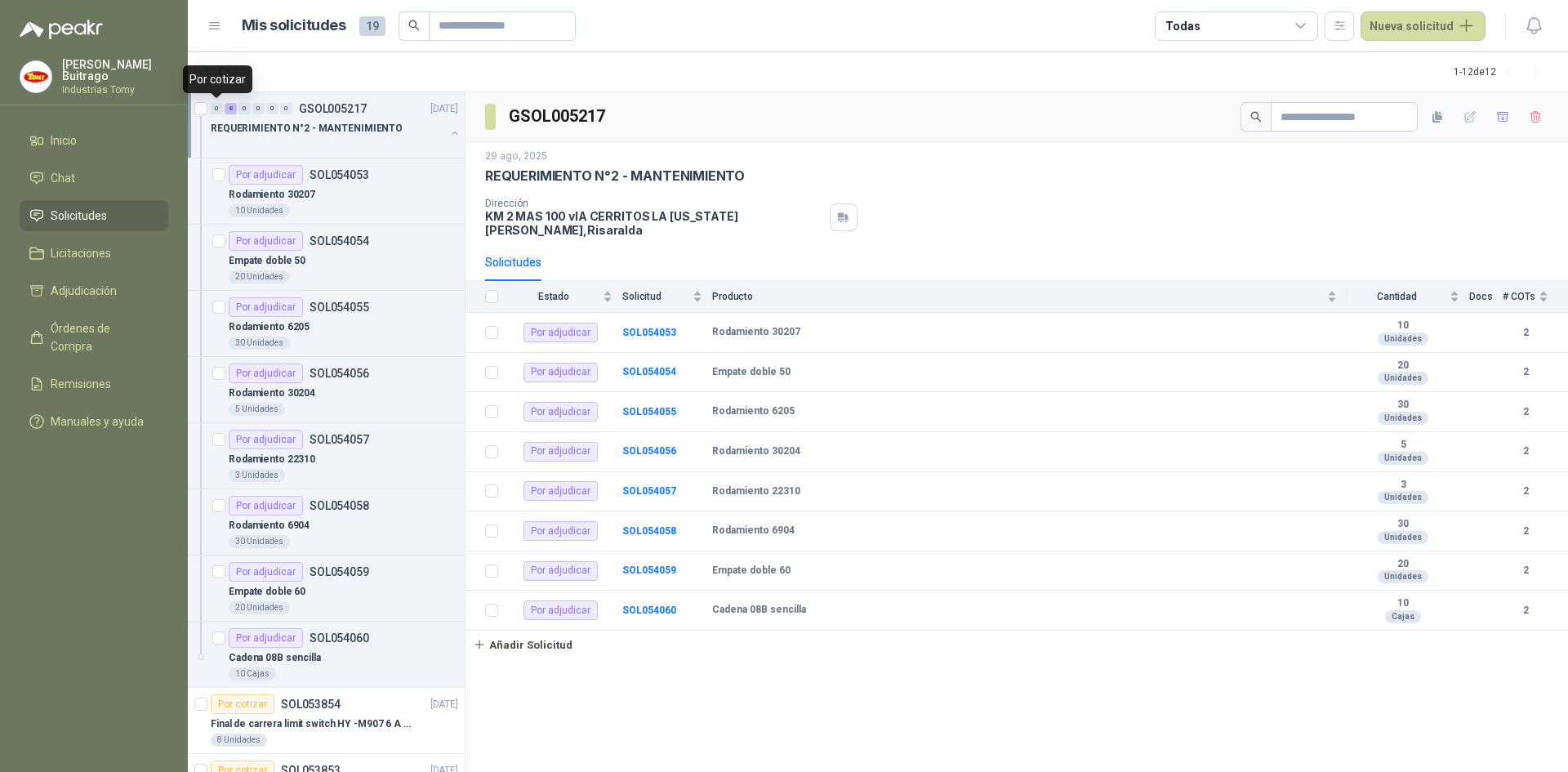
click at [219, 108] on div "0" at bounding box center [217, 109] width 12 height 12
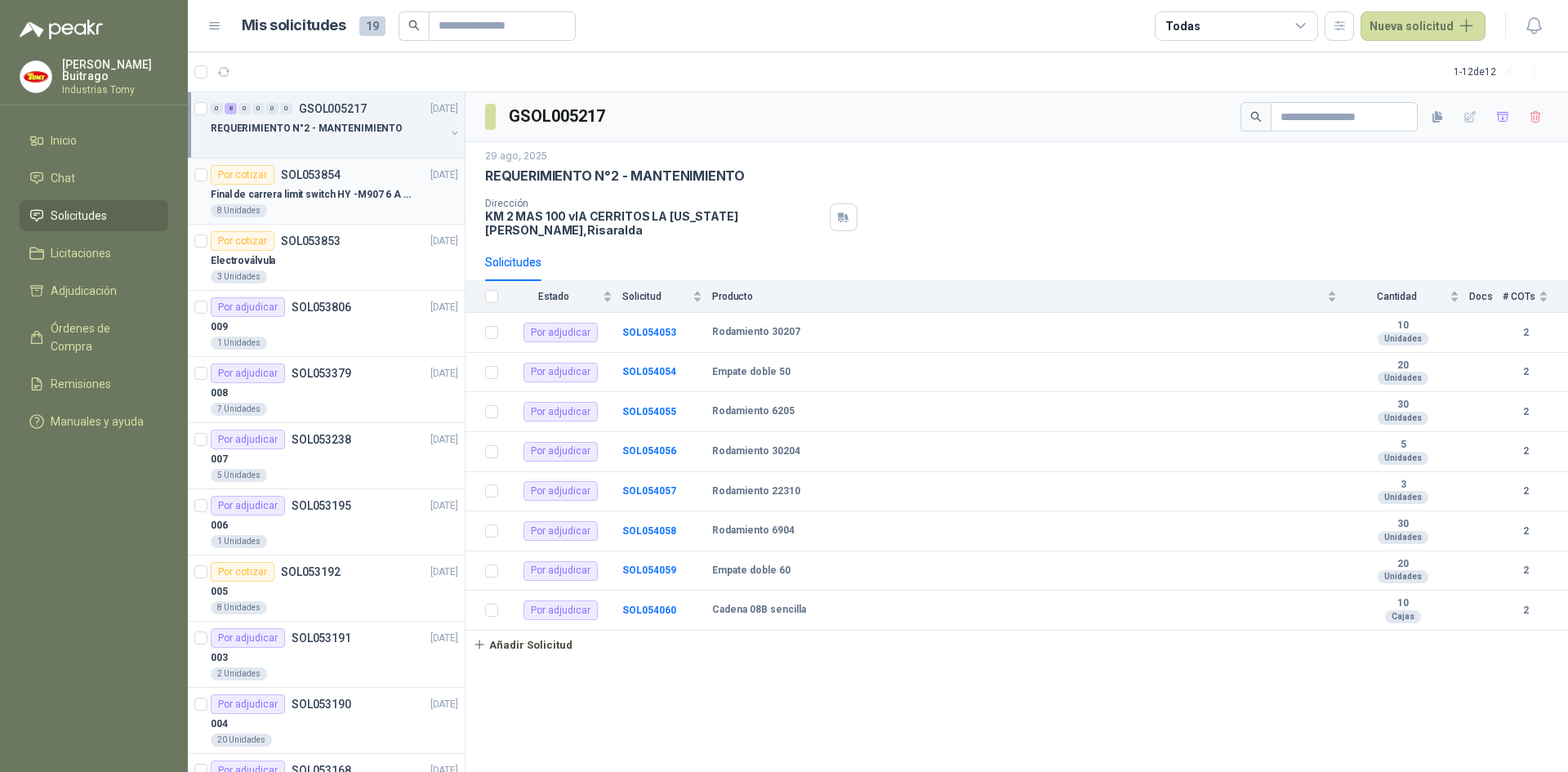
click at [352, 210] on div "8 Unidades" at bounding box center [335, 211] width 247 height 13
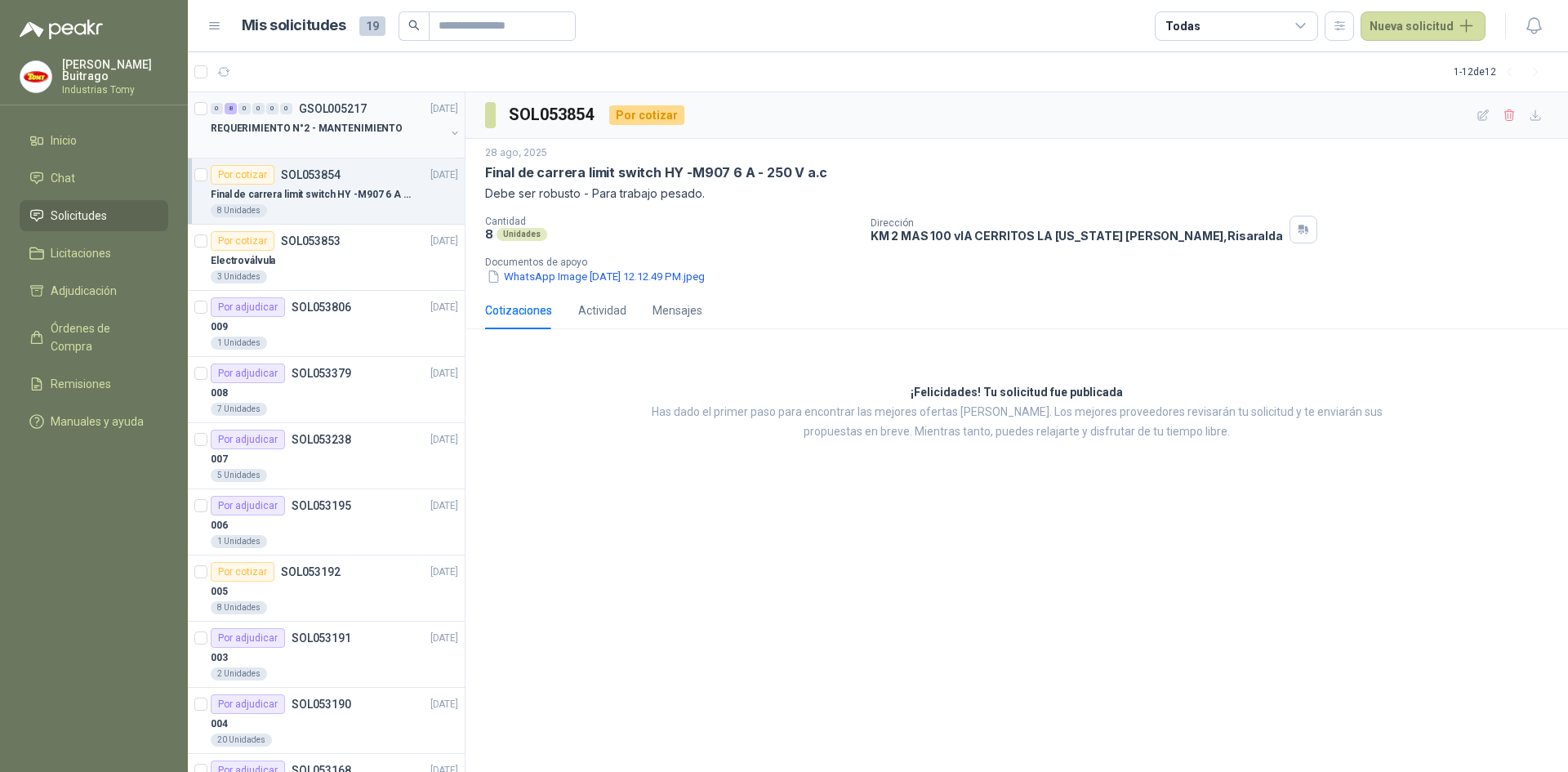
click at [448, 129] on button "button" at bounding box center [455, 134] width 13 height 13
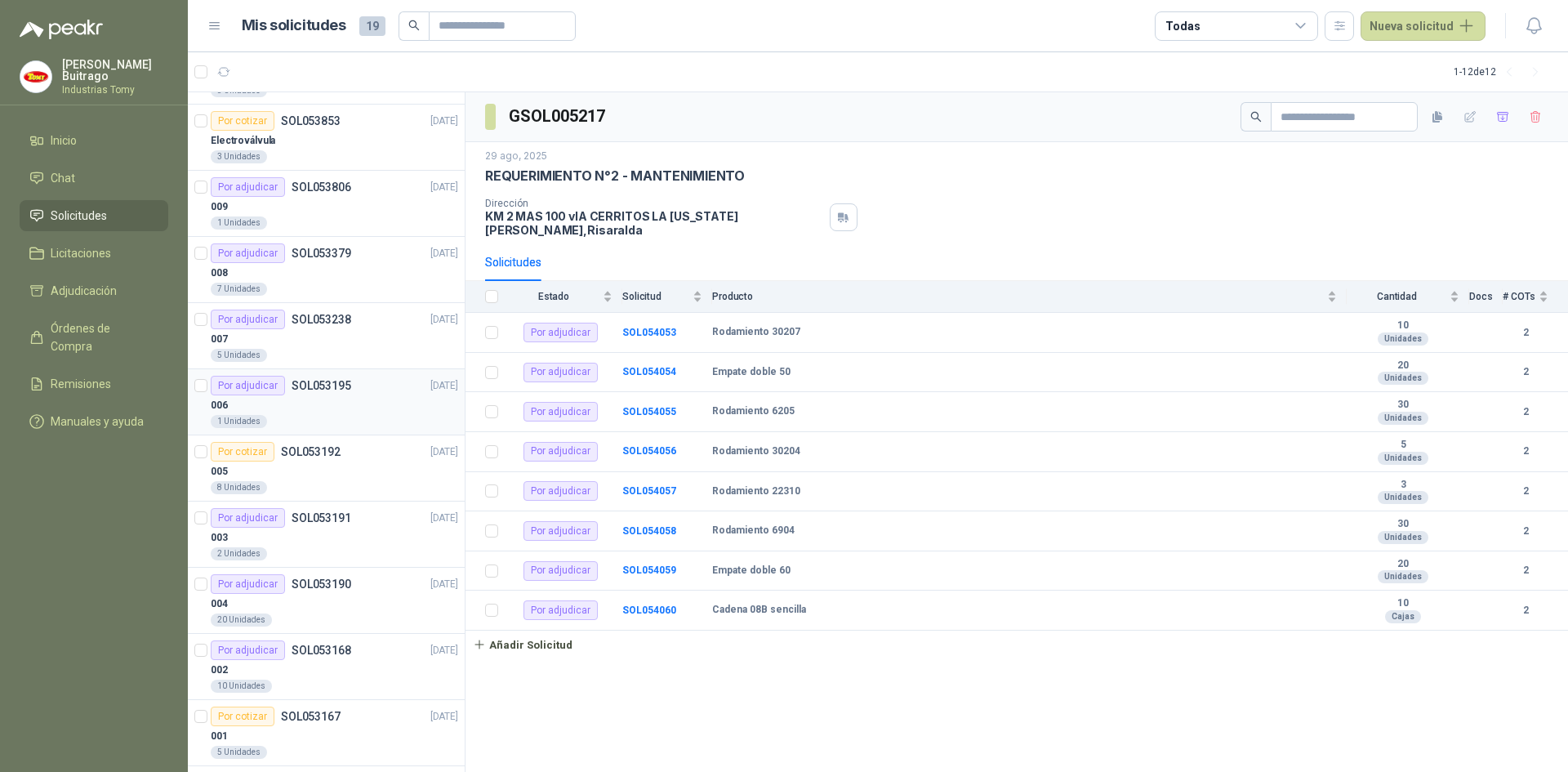
scroll to position [653, 0]
click at [354, 462] on div "005" at bounding box center [335, 467] width 247 height 20
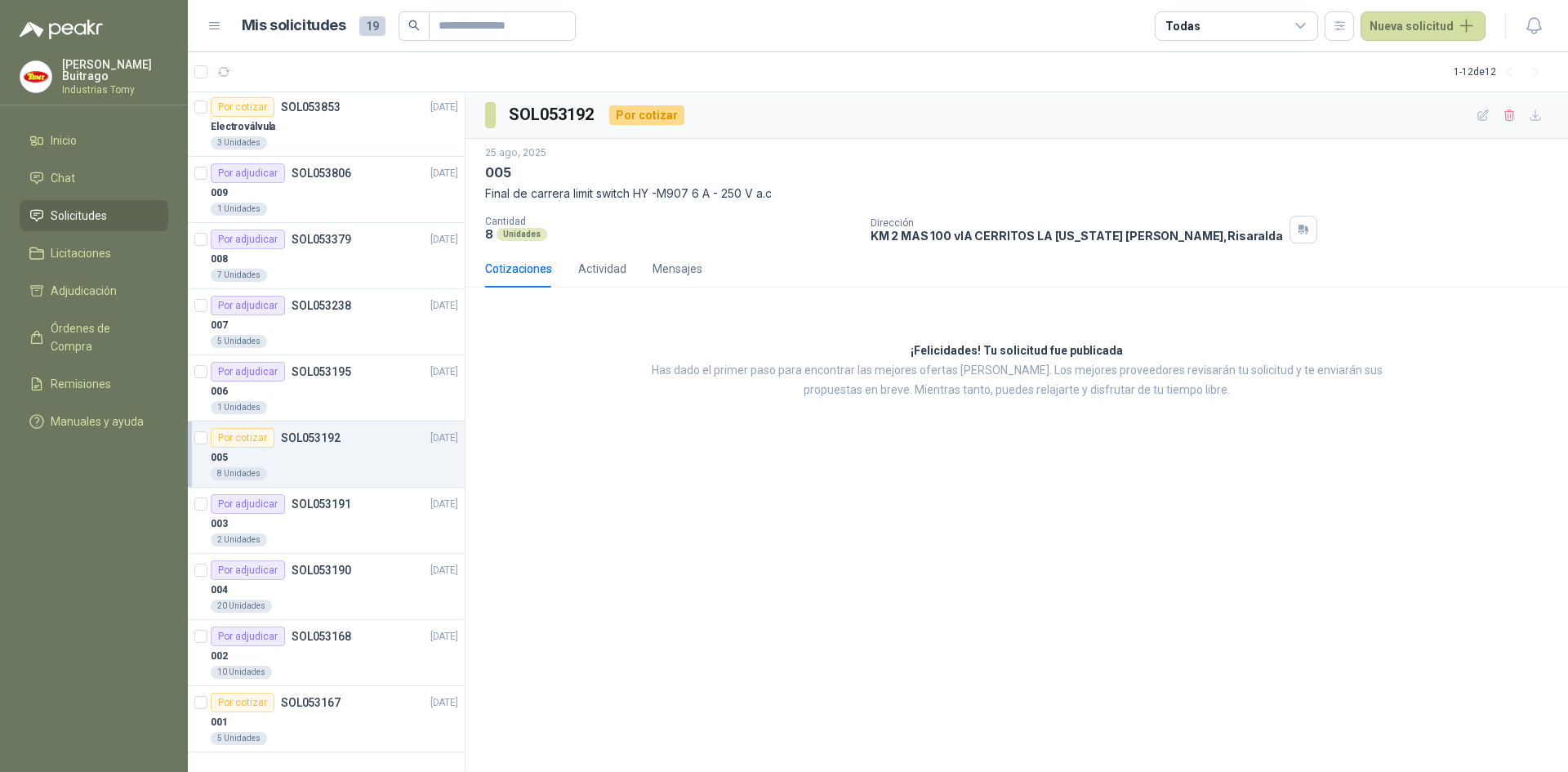
scroll to position [666, 0]
click at [395, 189] on div "009" at bounding box center [335, 190] width 247 height 20
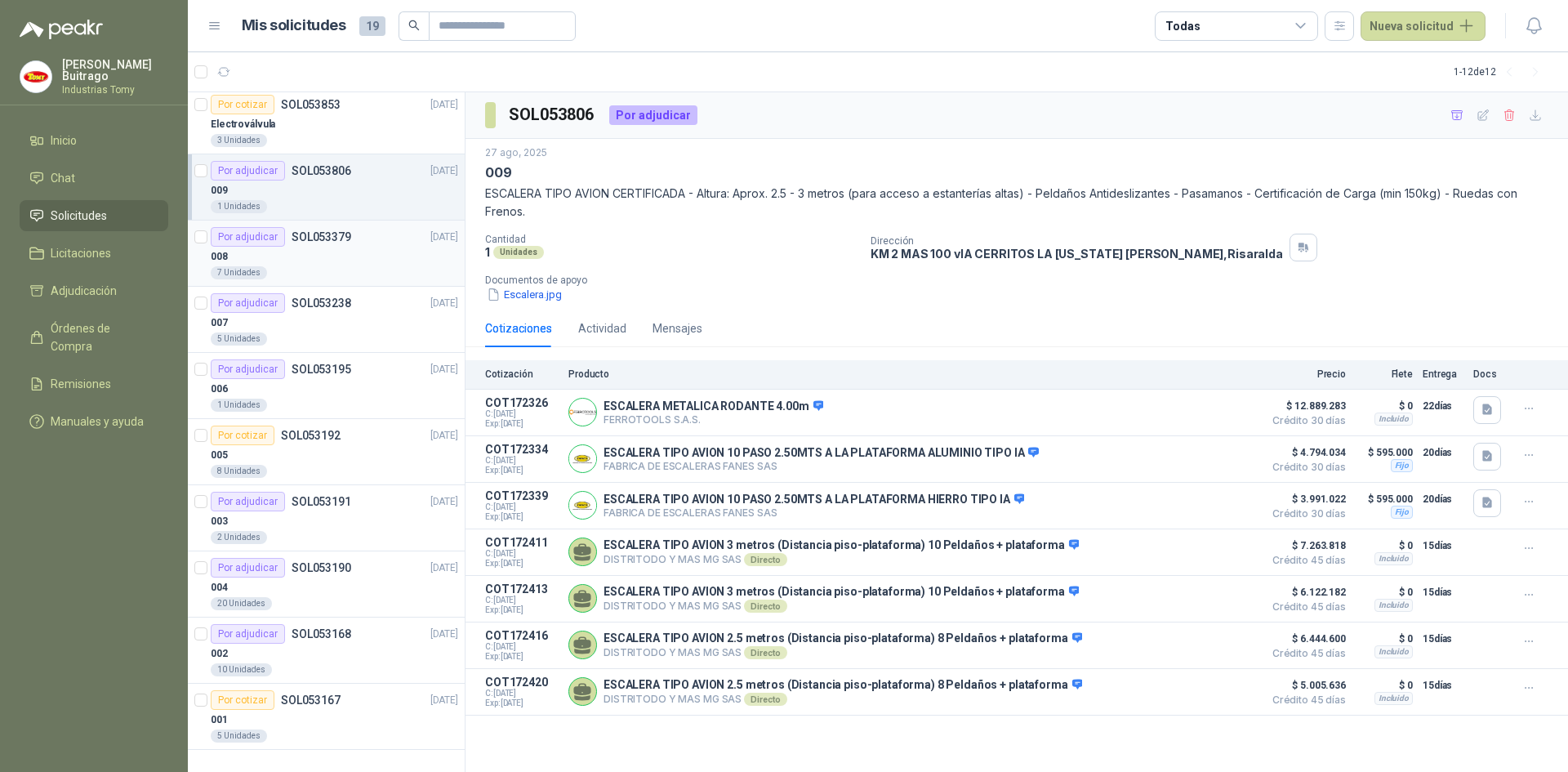
click at [390, 247] on div "008" at bounding box center [335, 257] width 247 height 20
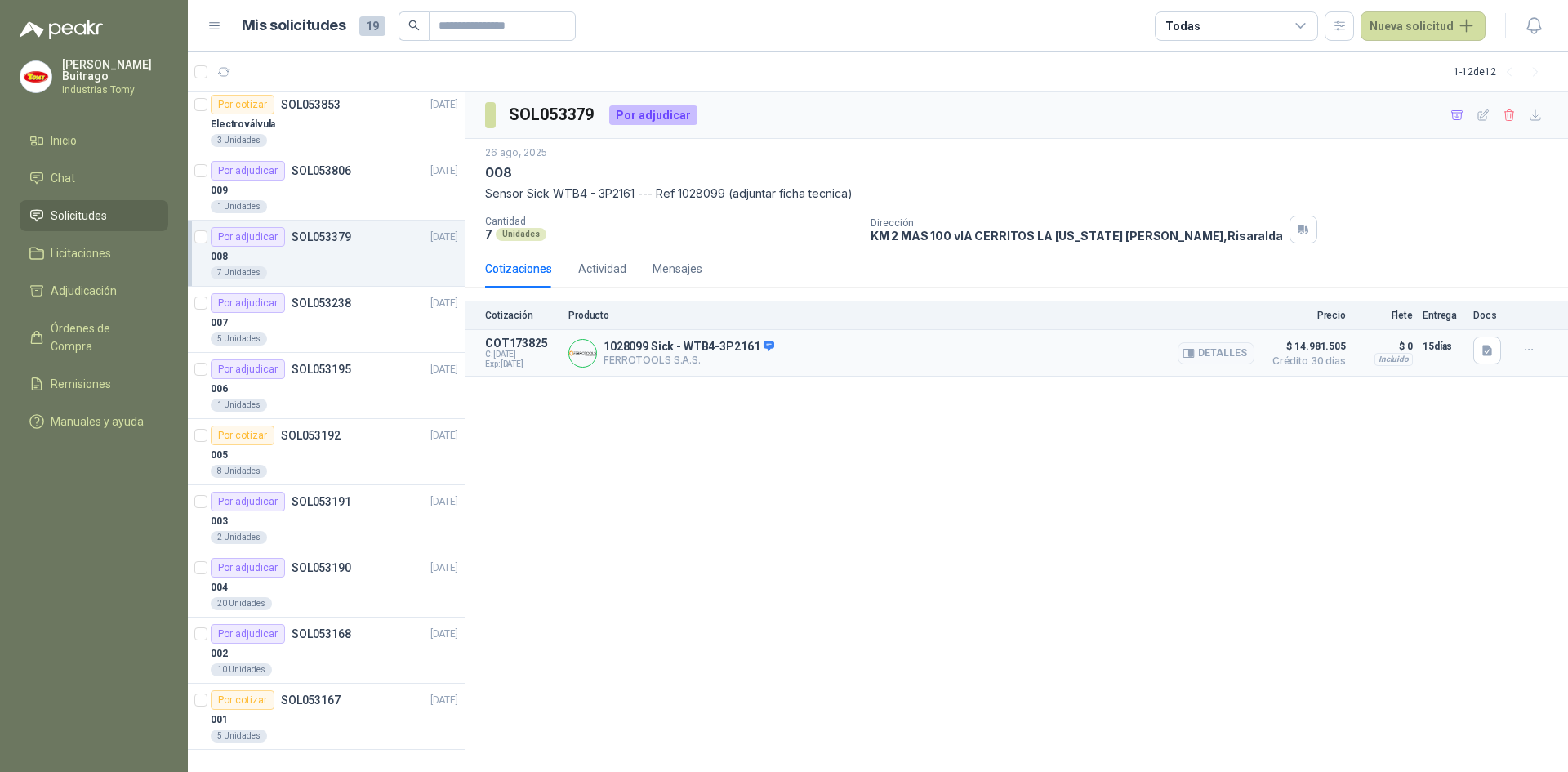
click at [1023, 354] on div "1028099 Sick - WTB4-3P2161 FERROTOOLS S.A.S. [GEOGRAPHIC_DATA]" at bounding box center [911, 352] width 686 height 32
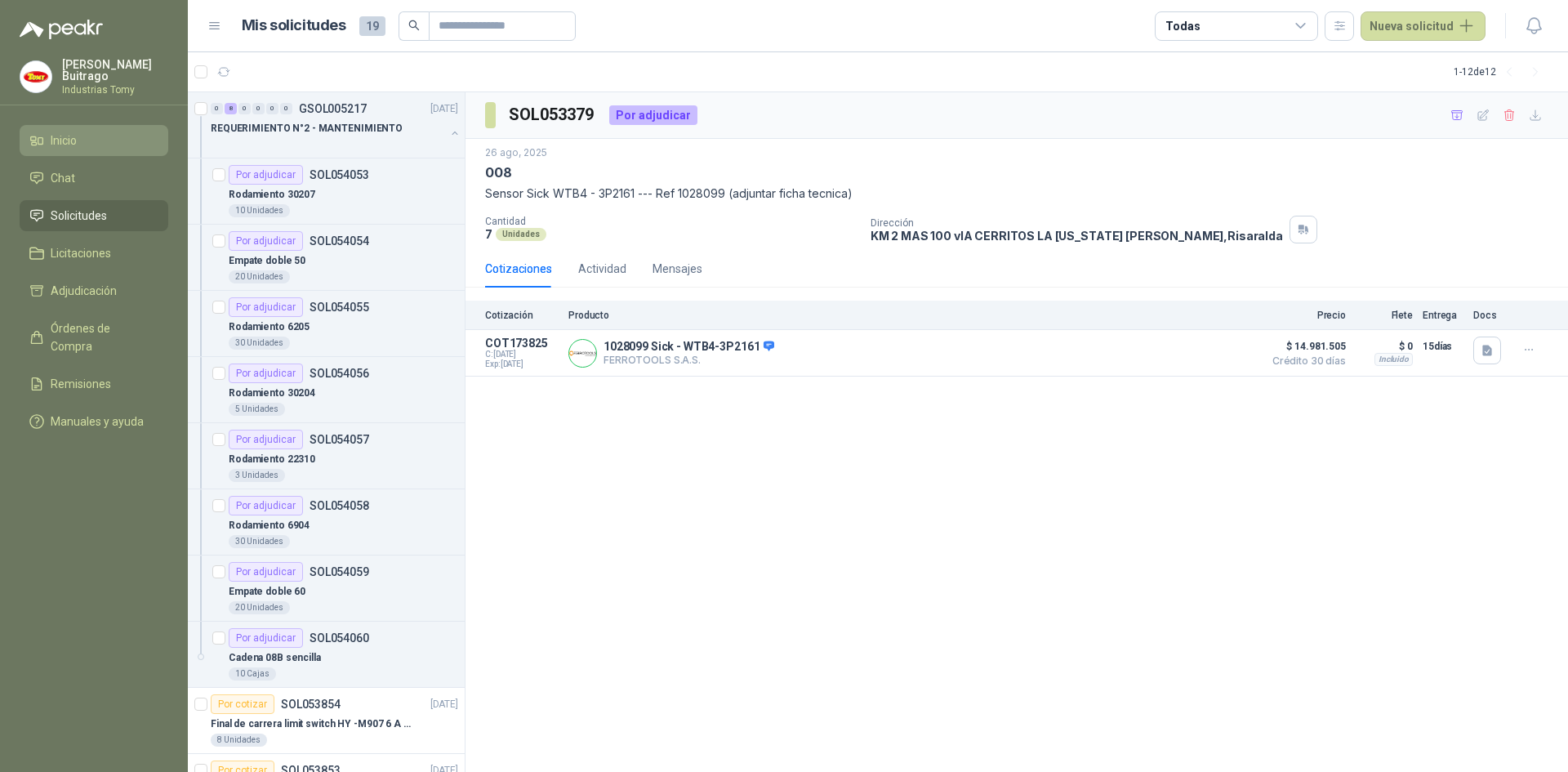
click at [70, 141] on span "Inicio" at bounding box center [63, 140] width 26 height 18
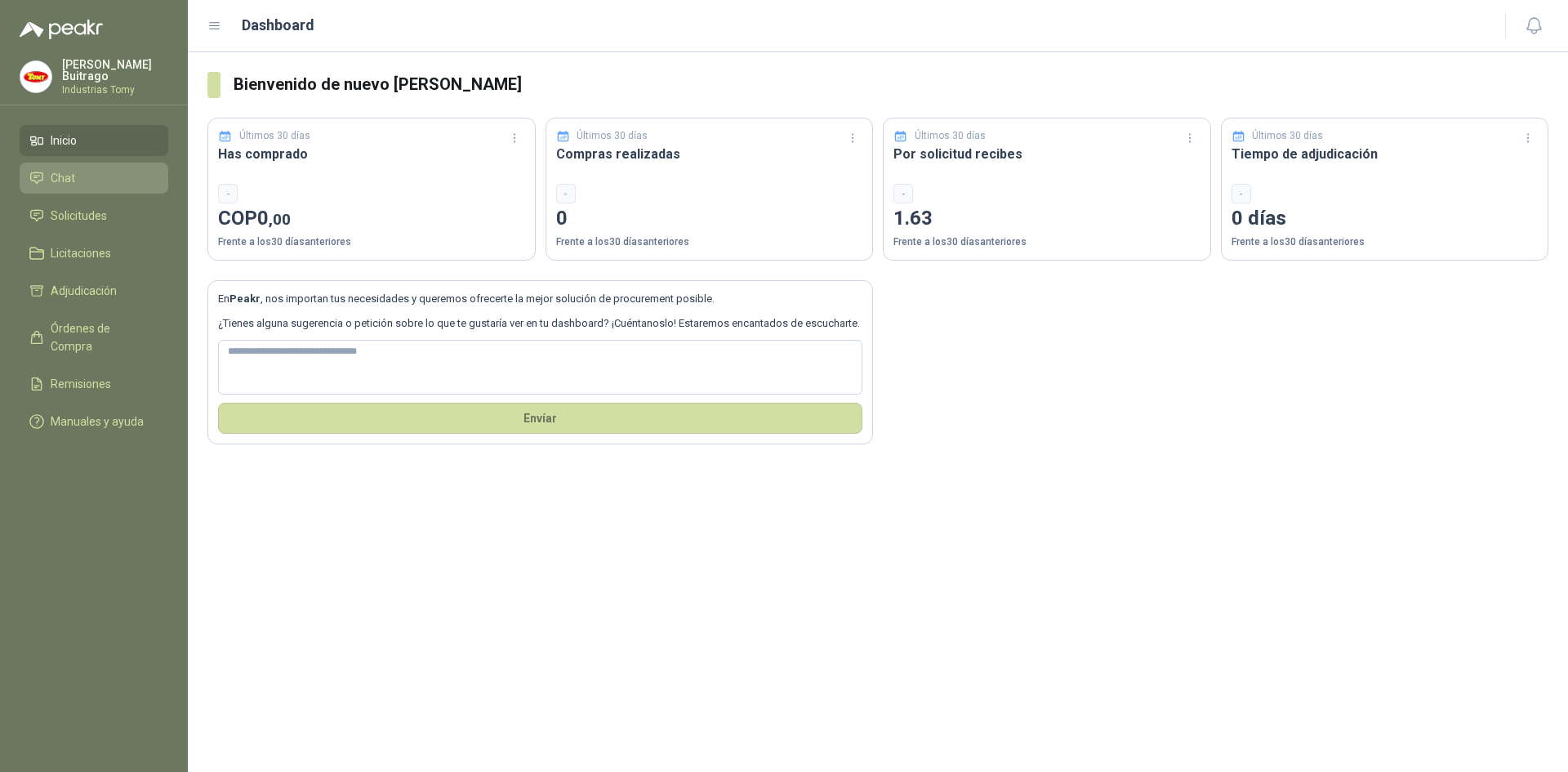
click at [78, 172] on li "Chat" at bounding box center [93, 178] width 129 height 18
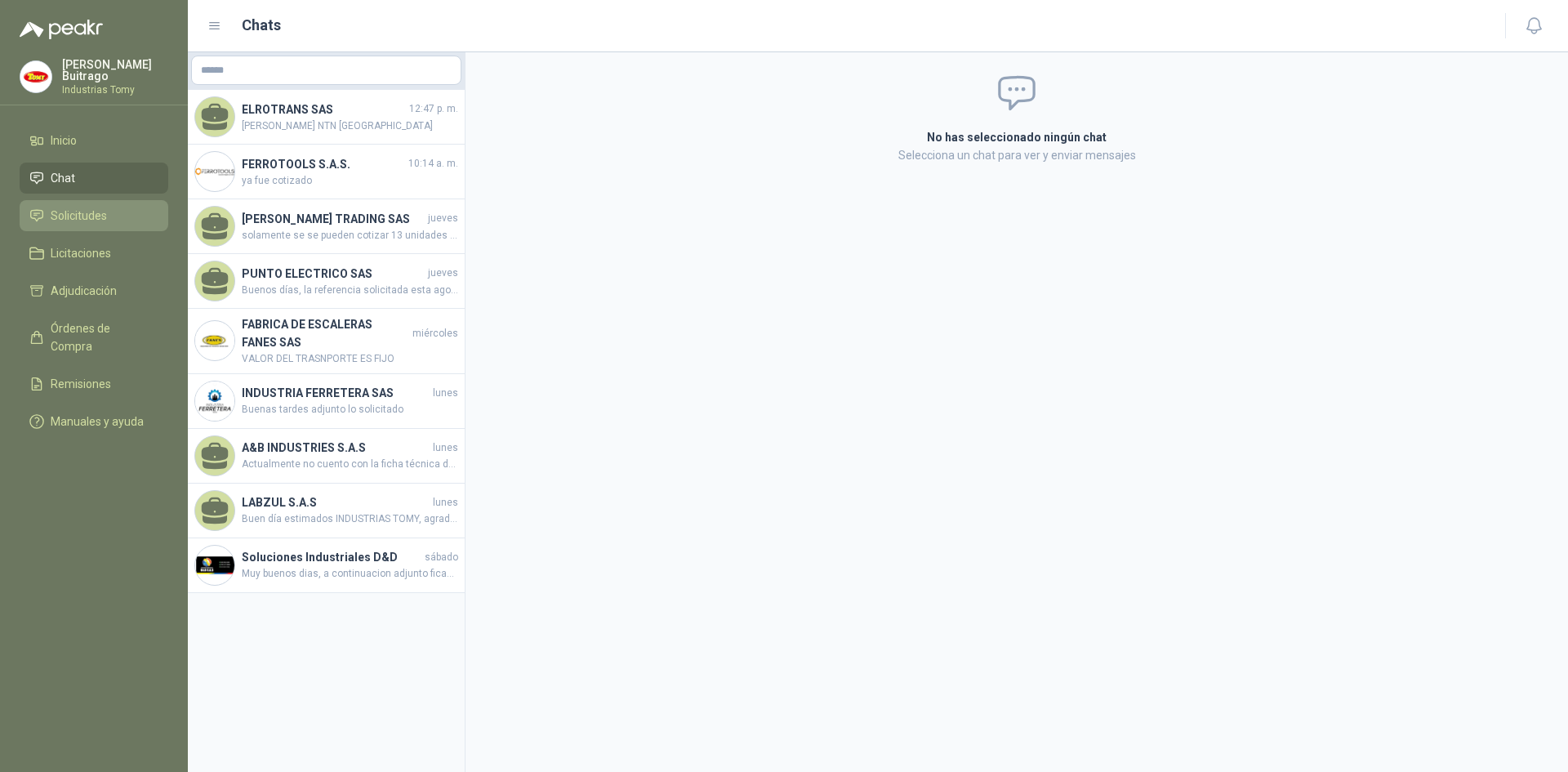
click at [81, 207] on span "Solicitudes" at bounding box center [79, 216] width 56 height 18
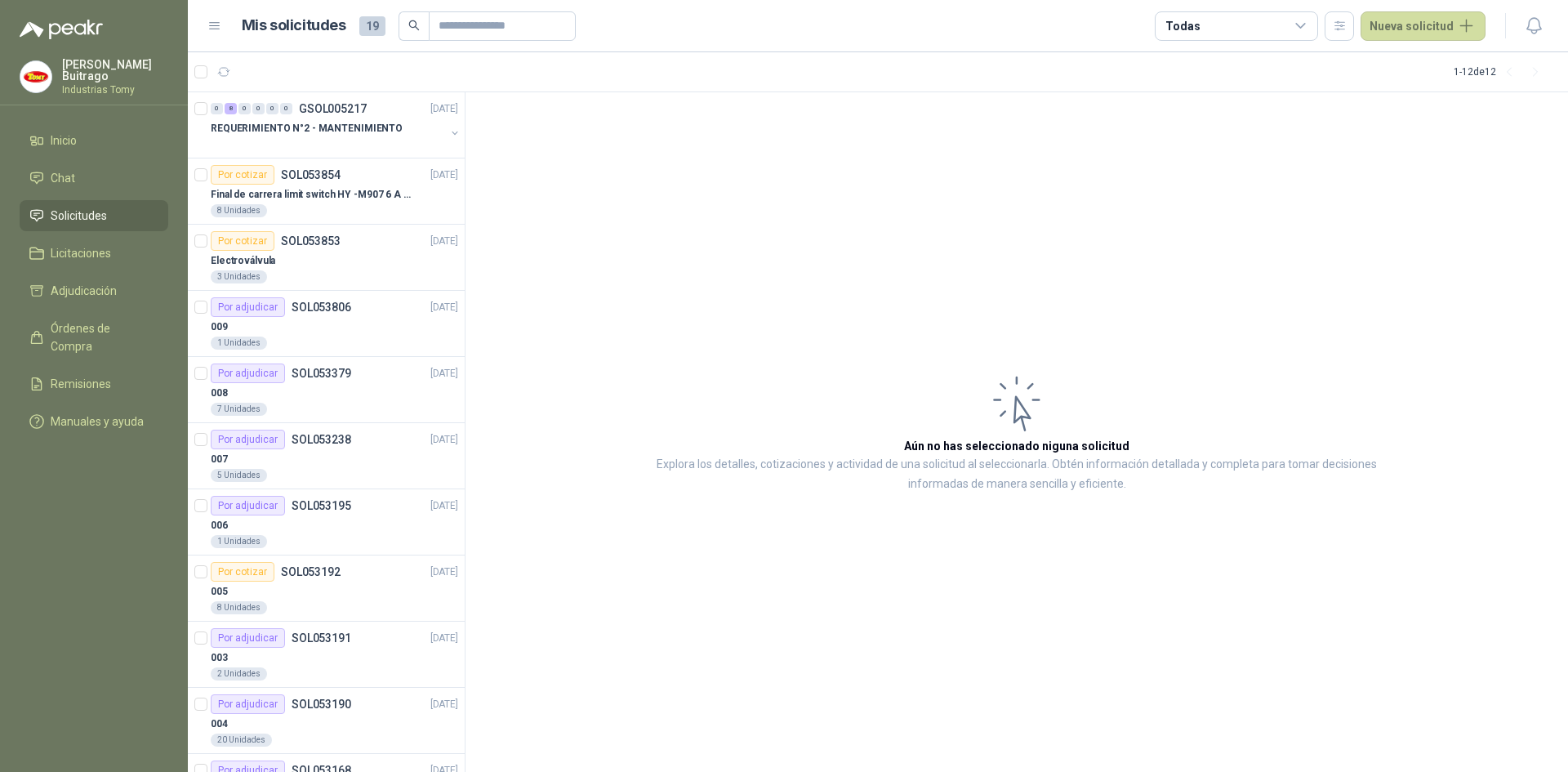
click at [78, 208] on span "Solicitudes" at bounding box center [79, 216] width 56 height 18
click at [82, 208] on span "Solicitudes" at bounding box center [79, 216] width 56 height 18
click at [84, 216] on span "Solicitudes" at bounding box center [79, 216] width 56 height 18
click at [61, 131] on span "Inicio" at bounding box center [63, 140] width 26 height 18
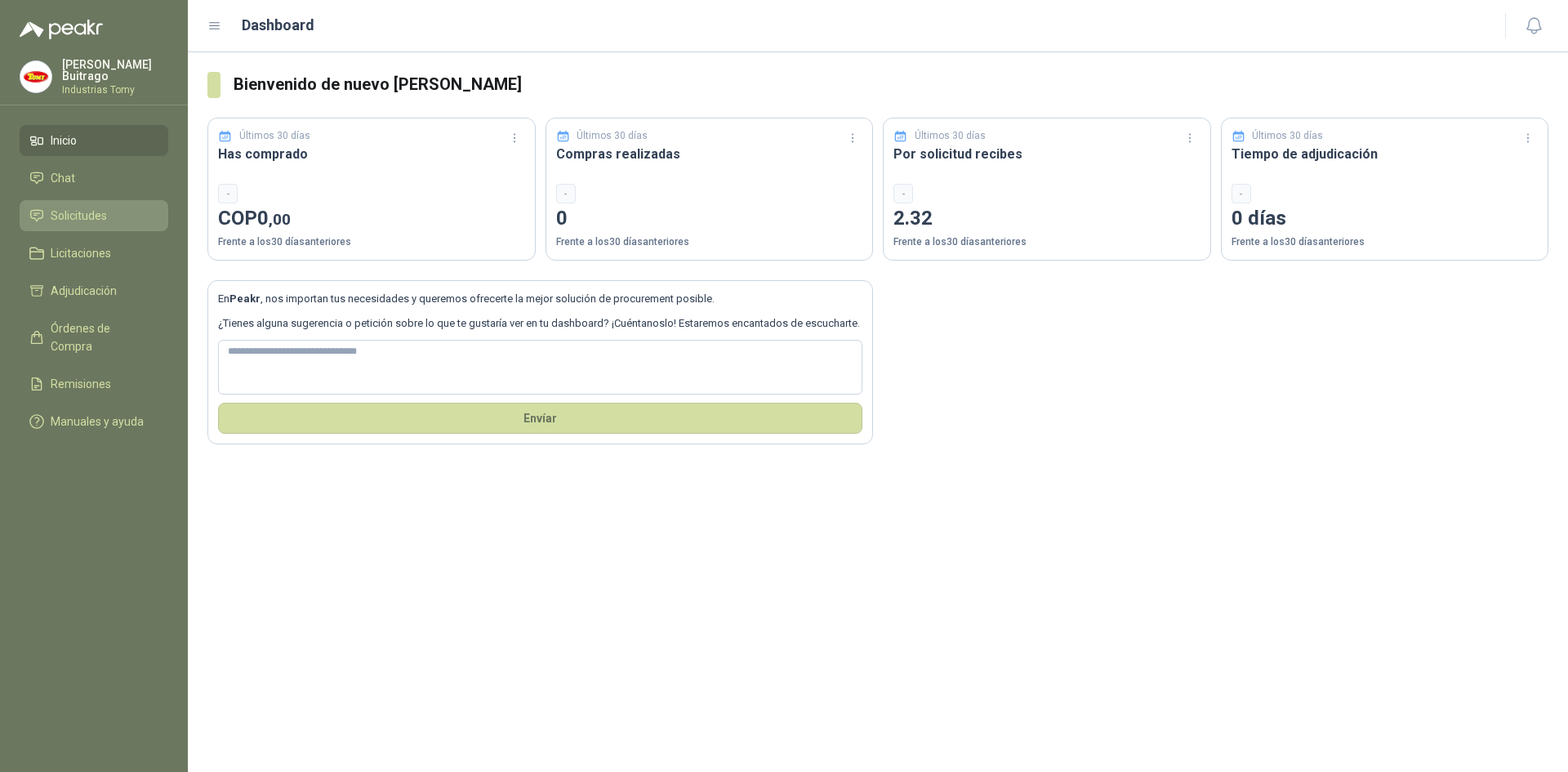
click at [81, 212] on span "Solicitudes" at bounding box center [79, 216] width 56 height 18
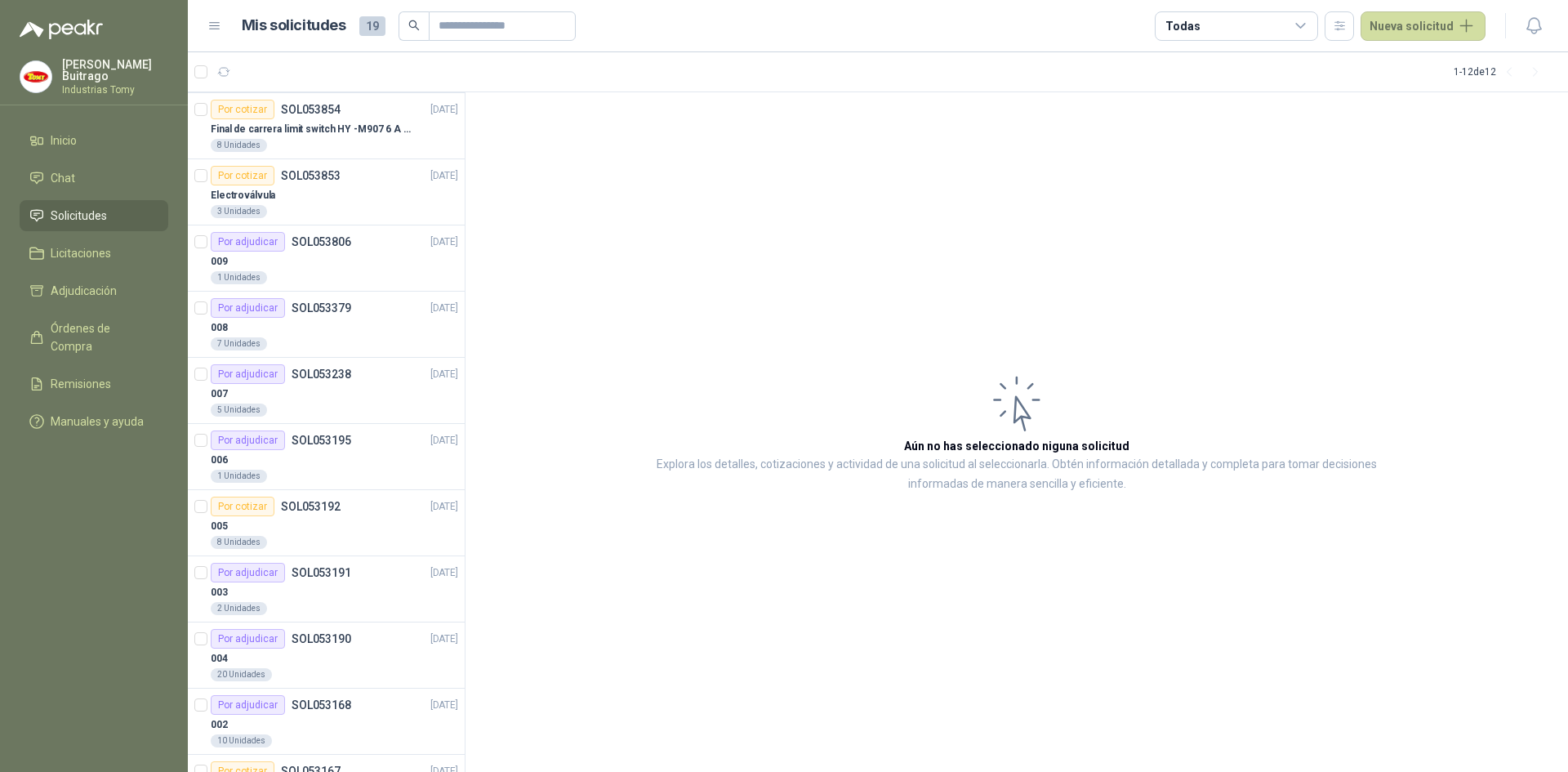
scroll to position [76, 0]
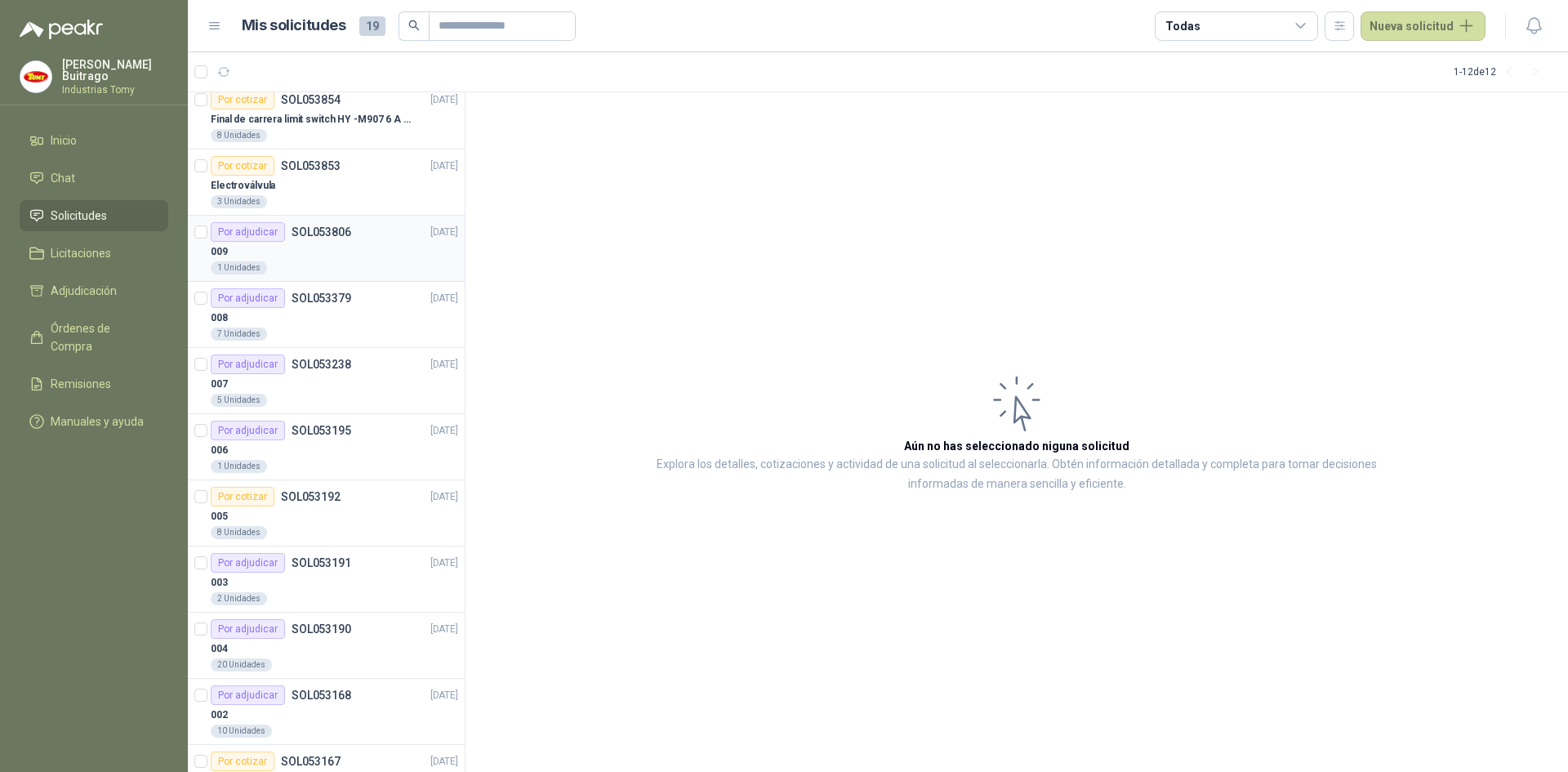
click at [405, 258] on div "009" at bounding box center [335, 252] width 247 height 20
